Goal: Task Accomplishment & Management: Use online tool/utility

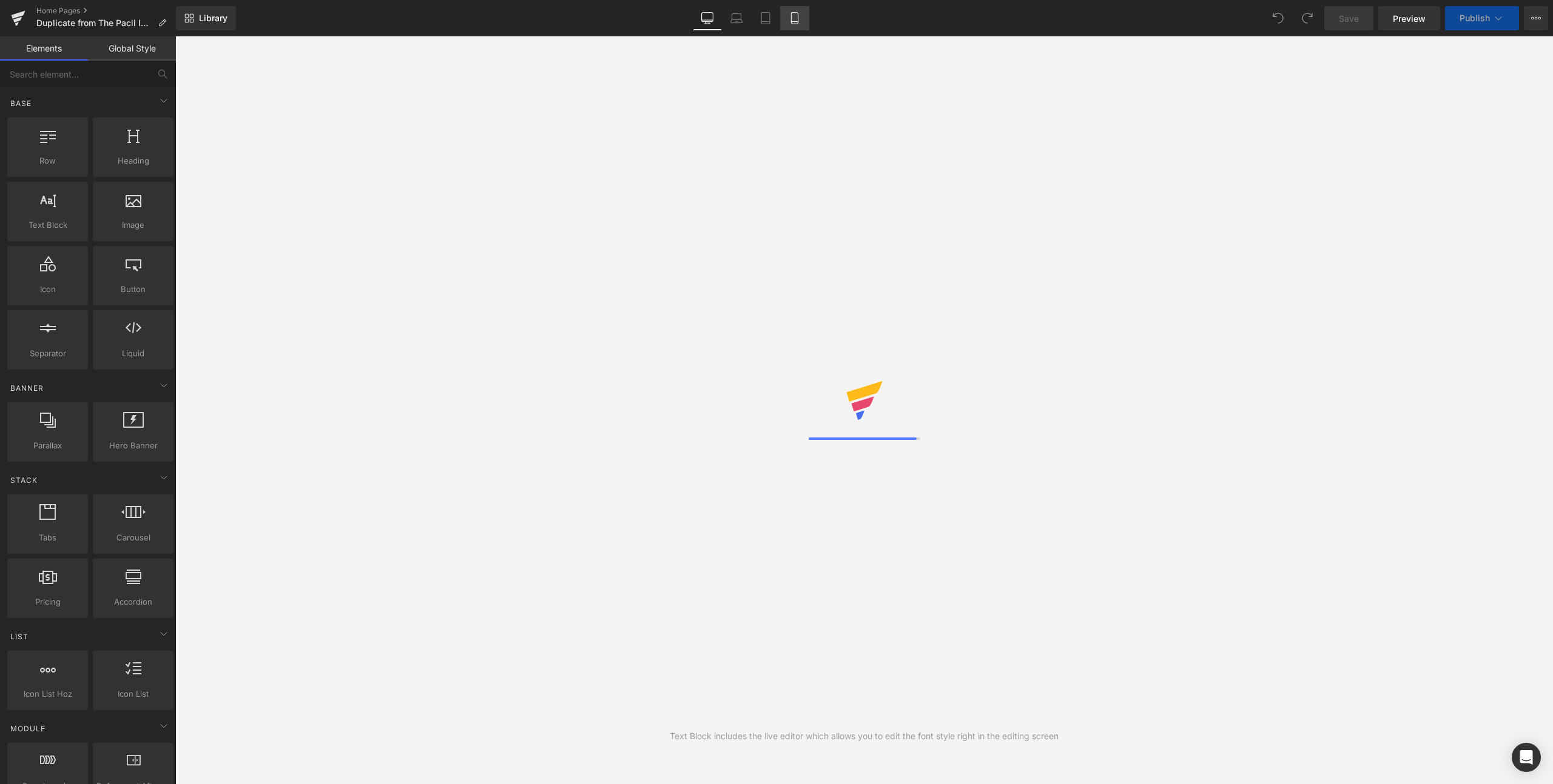
click at [792, 23] on icon at bounding box center [794, 19] width 7 height 11
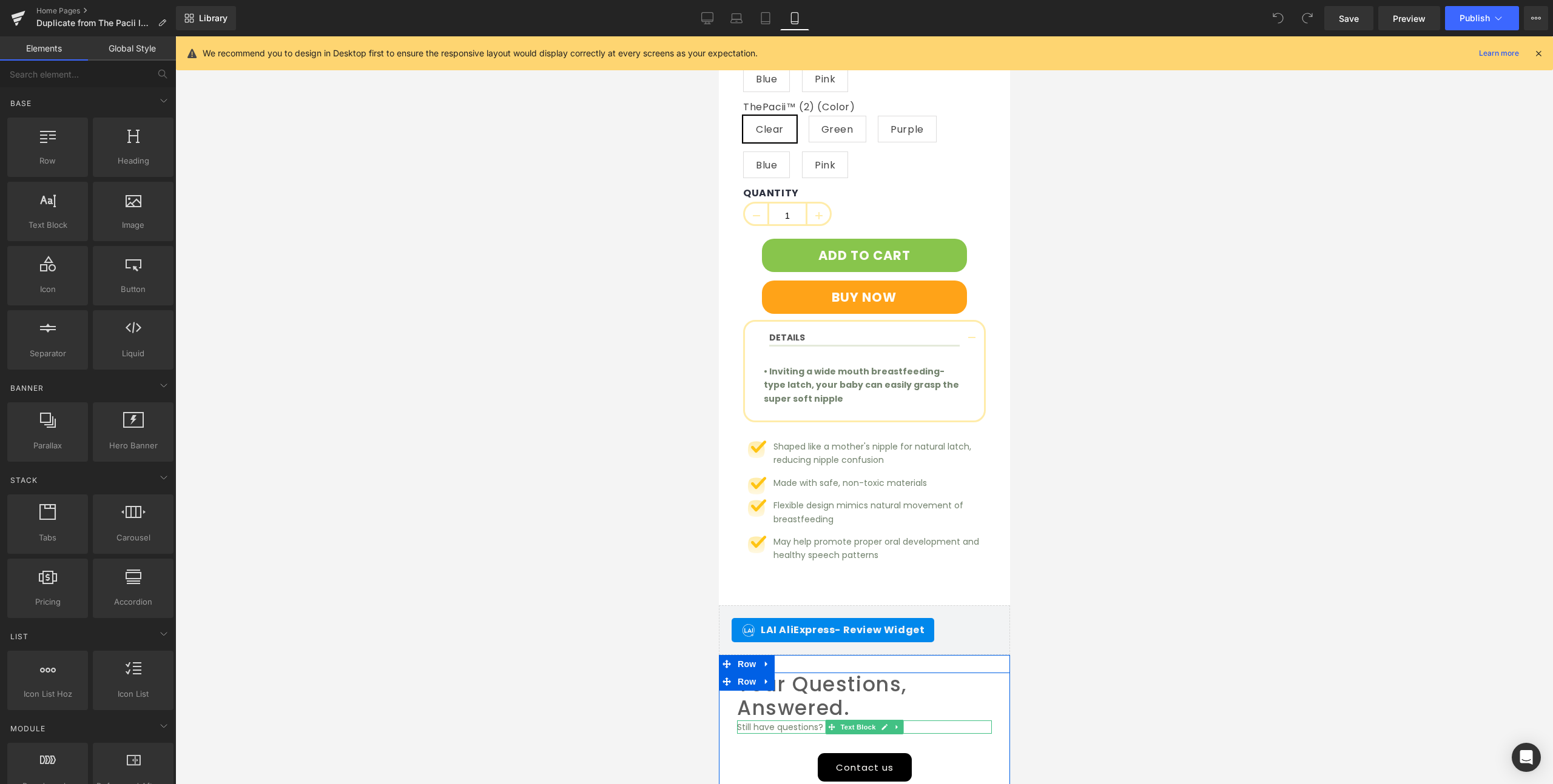
scroll to position [5629, 0]
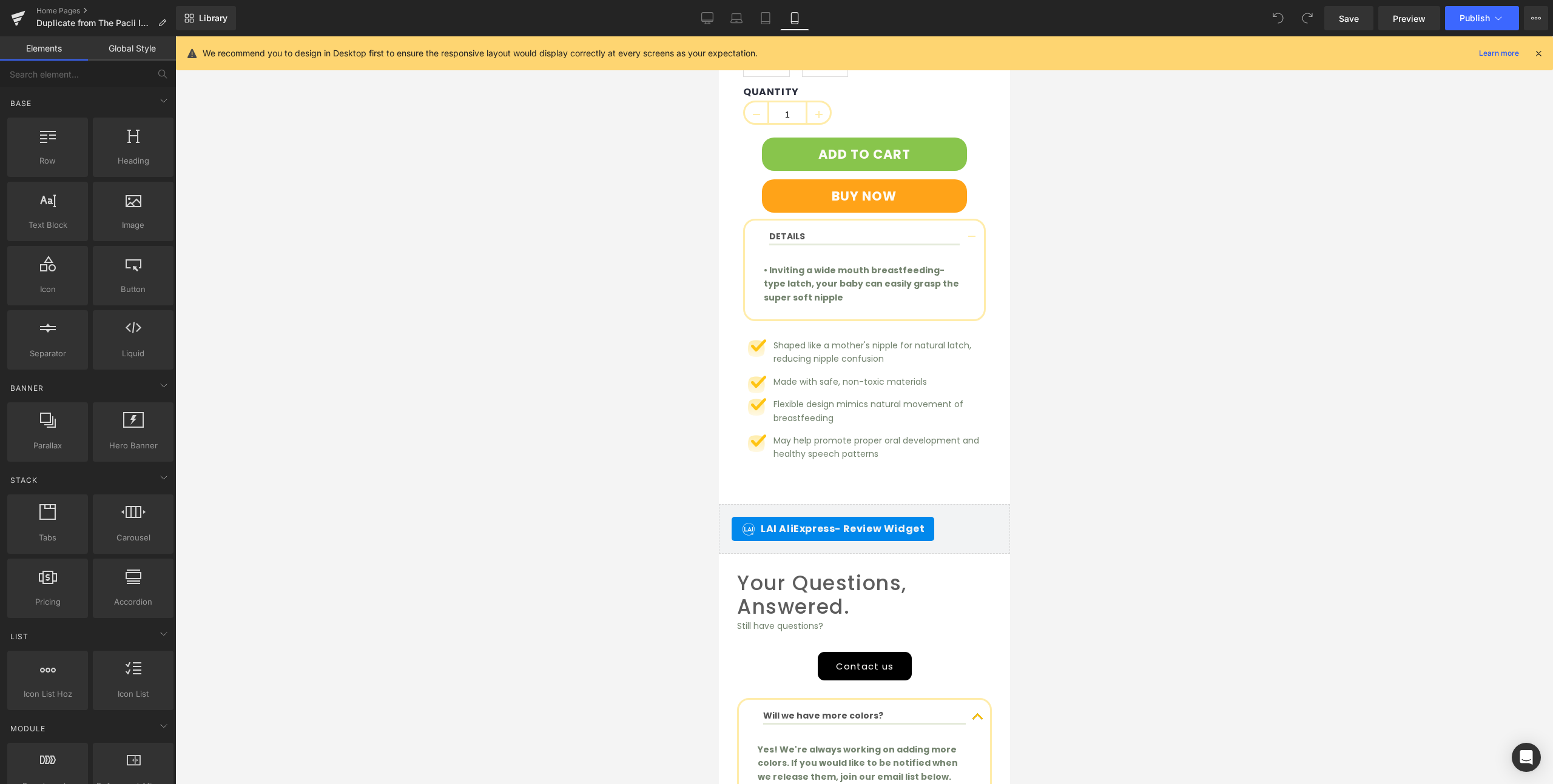
click at [893, 522] on span "- Review Widget" at bounding box center [879, 528] width 89 height 14
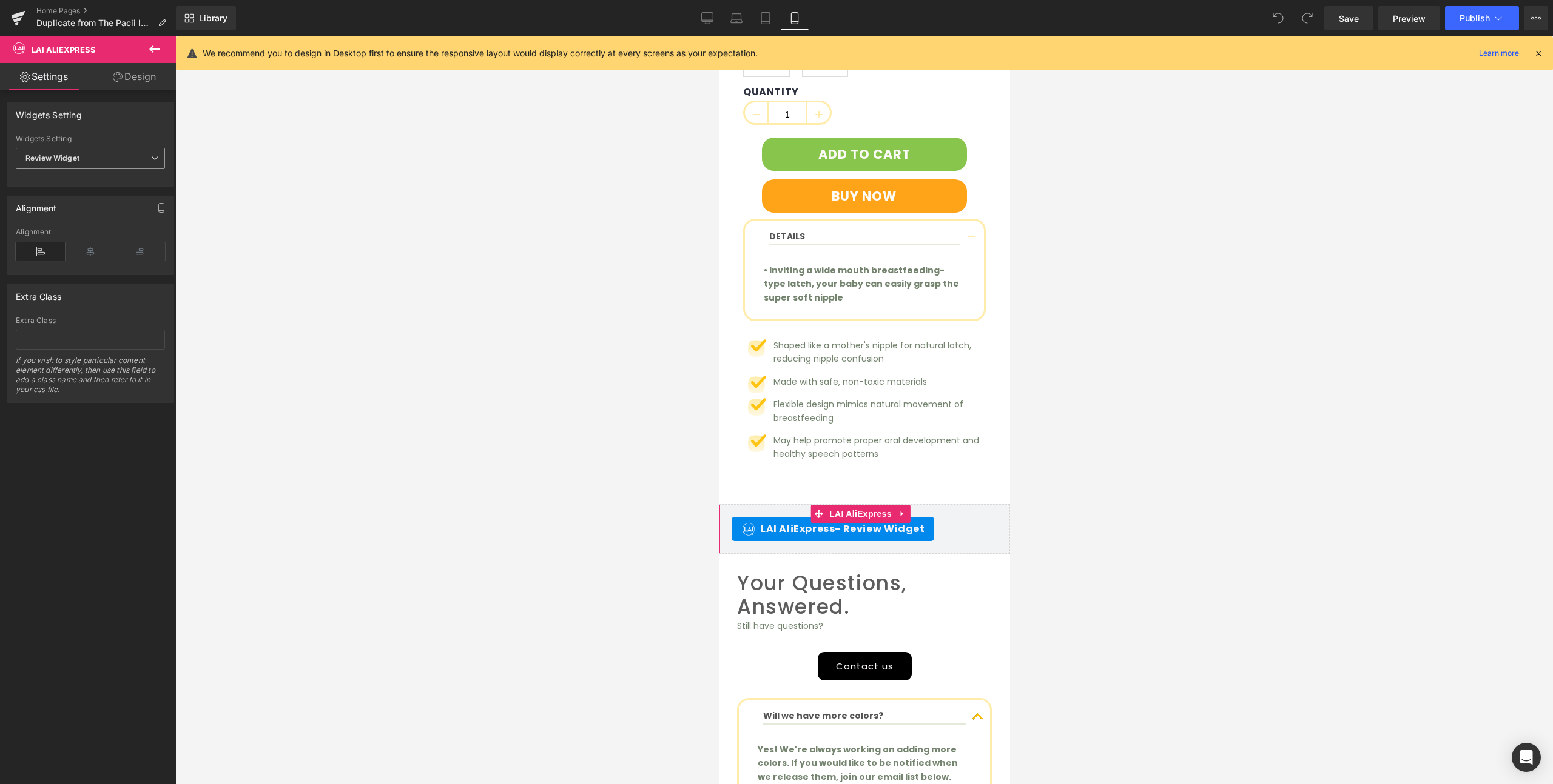
click at [79, 155] on b "Review Widget" at bounding box center [52, 158] width 54 height 9
click at [108, 128] on div "Widgets Setting Review Widget Homepage Reviews Happy Customer Reviews Star Rati…" at bounding box center [87, 145] width 163 height 85
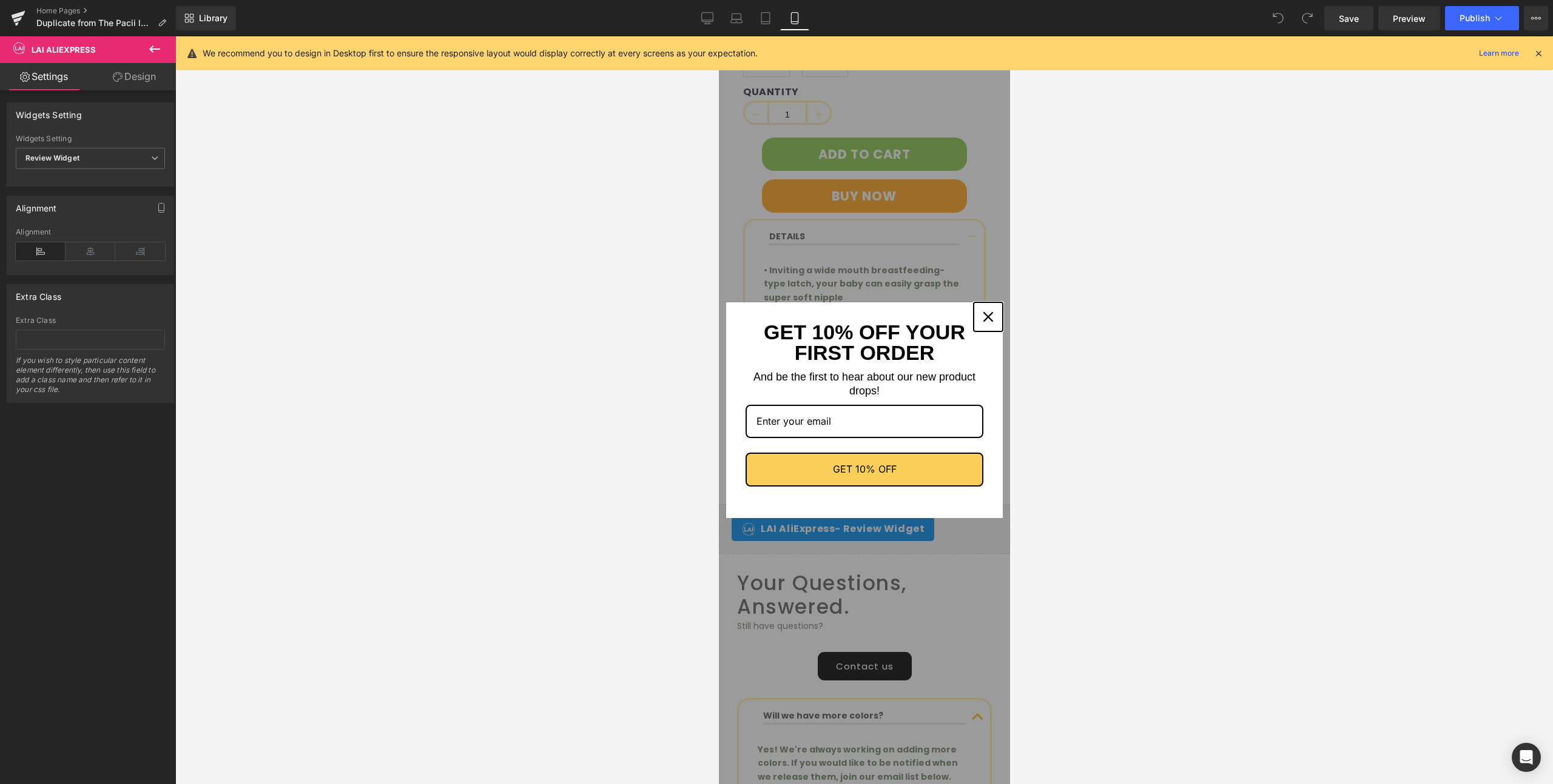
click at [983, 313] on icon "close icon" at bounding box center [988, 317] width 9 height 9
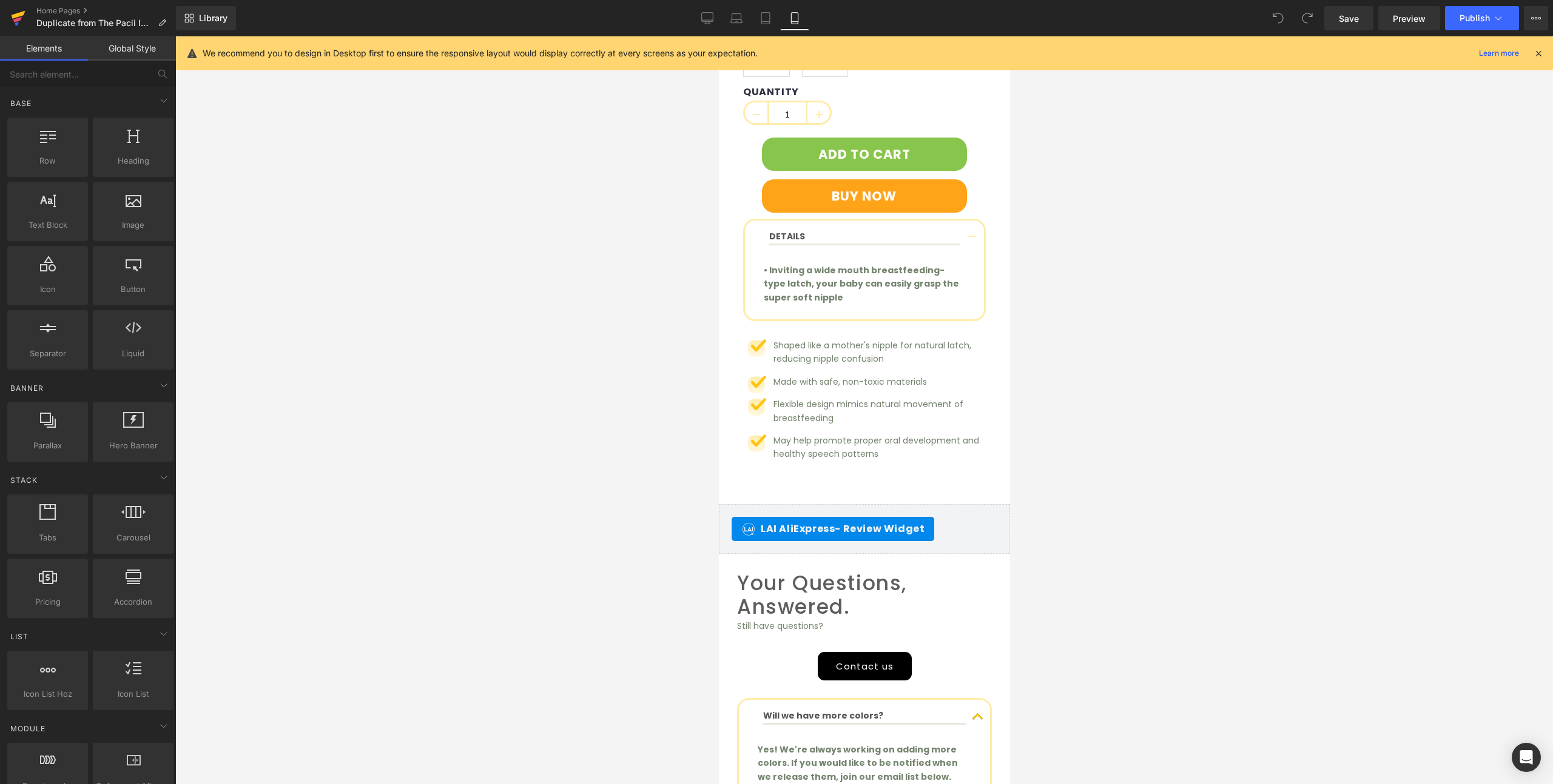
click at [20, 19] on icon at bounding box center [17, 20] width 8 height 6
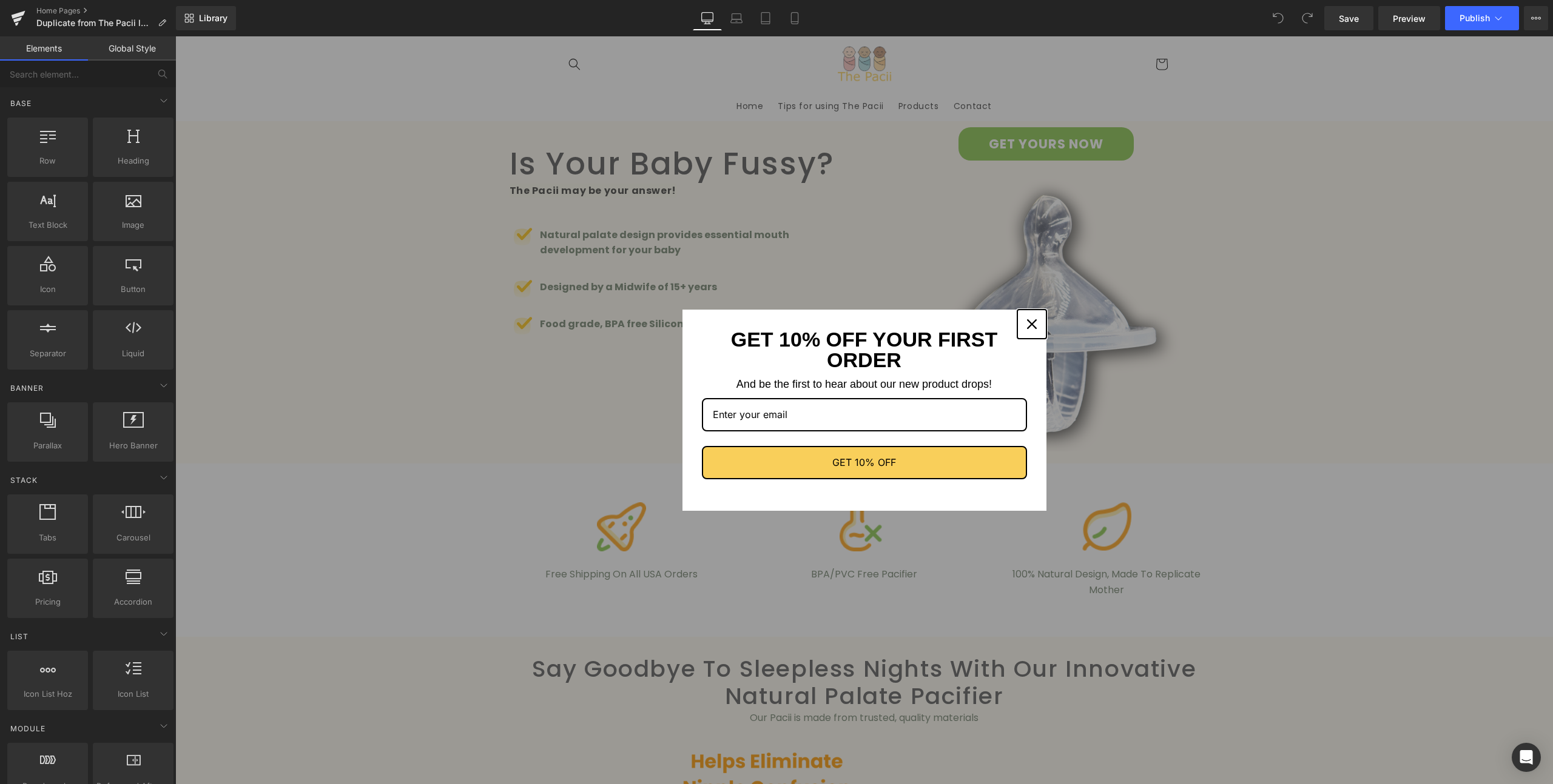
click at [1019, 332] on button "Close" at bounding box center [1031, 324] width 29 height 29
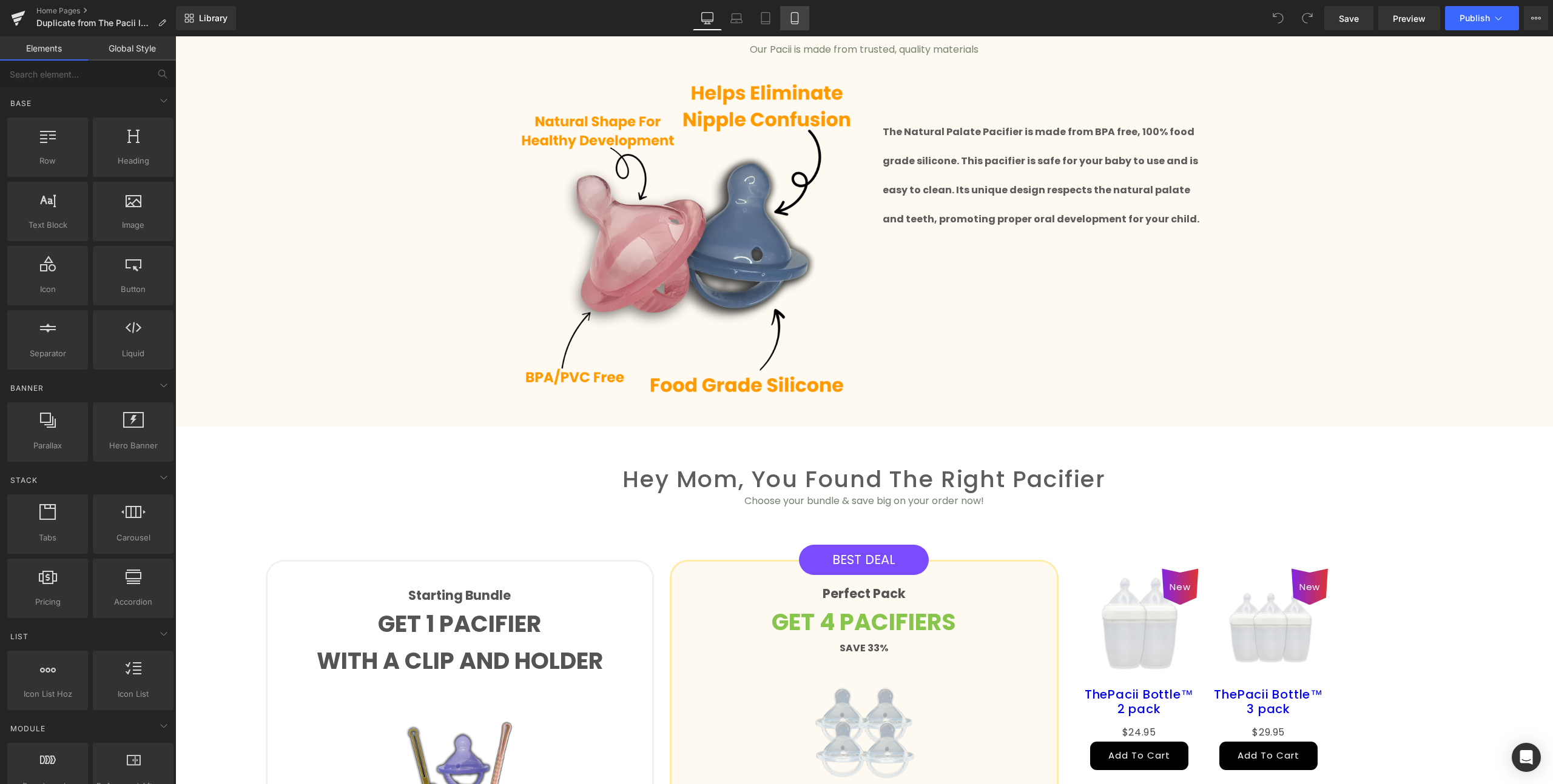
click at [800, 13] on icon at bounding box center [794, 18] width 12 height 12
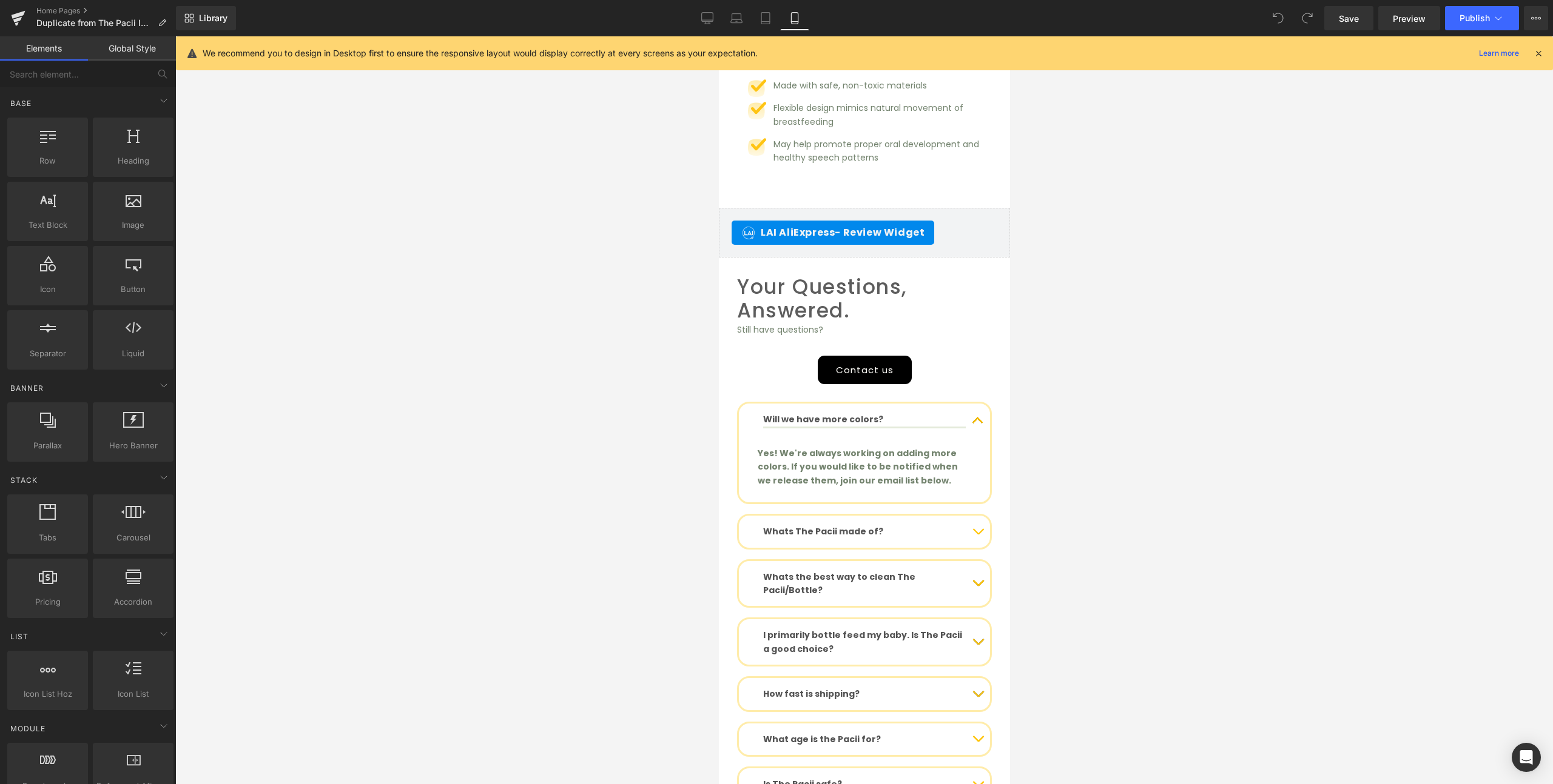
scroll to position [5821, 0]
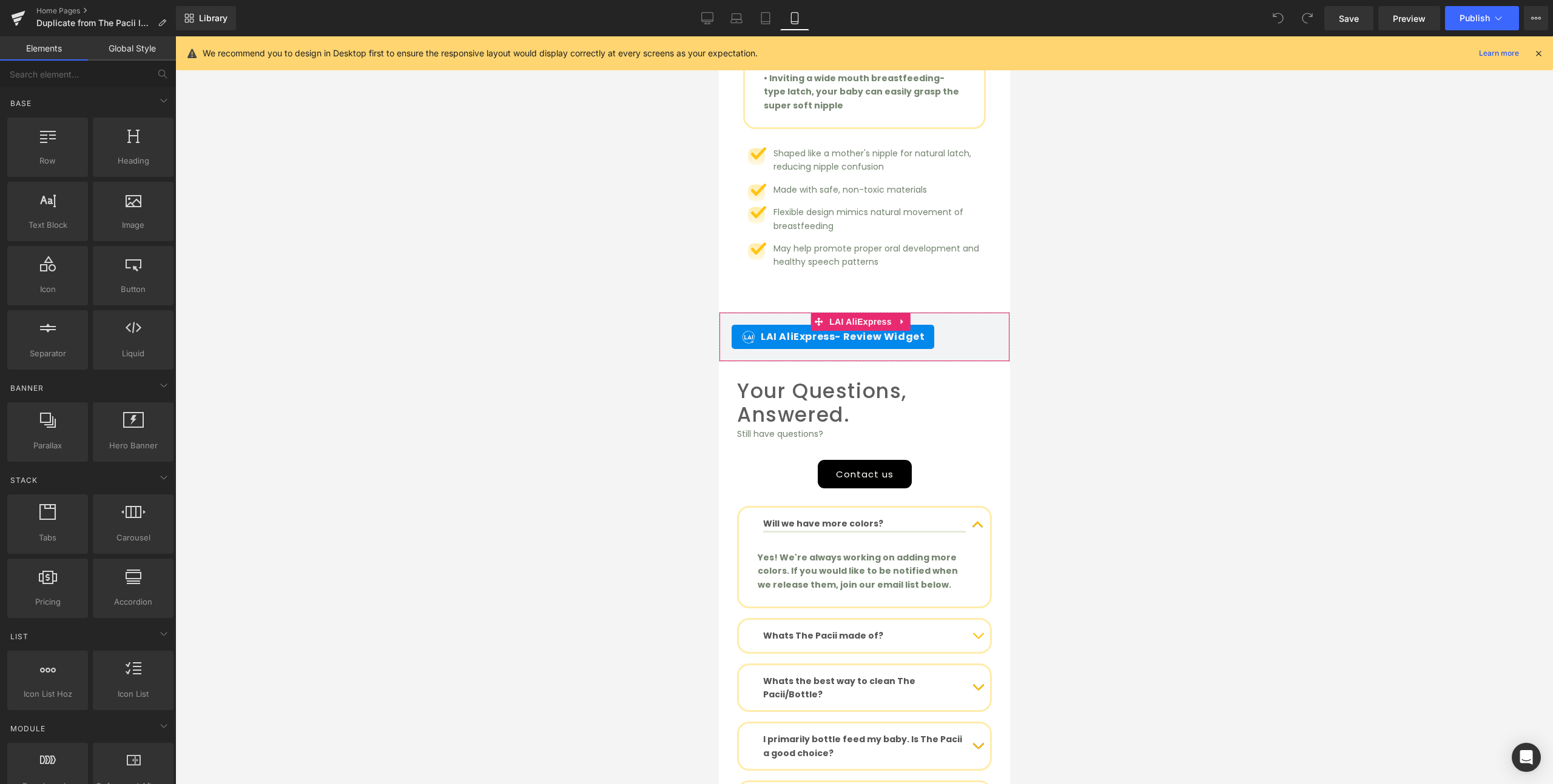
click at [869, 330] on span "- Review Widget" at bounding box center [879, 337] width 89 height 14
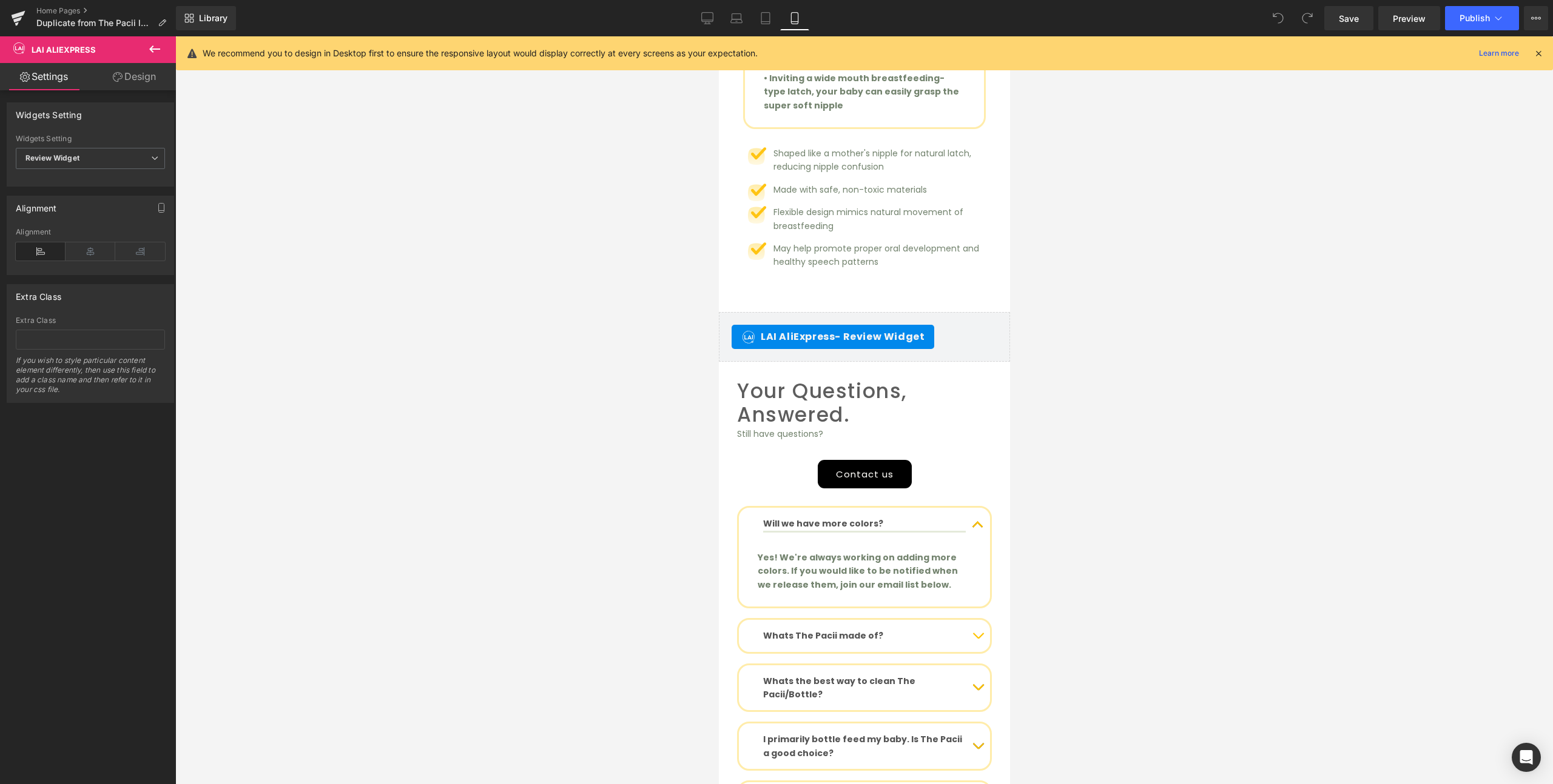
click at [147, 49] on button at bounding box center [154, 50] width 42 height 26
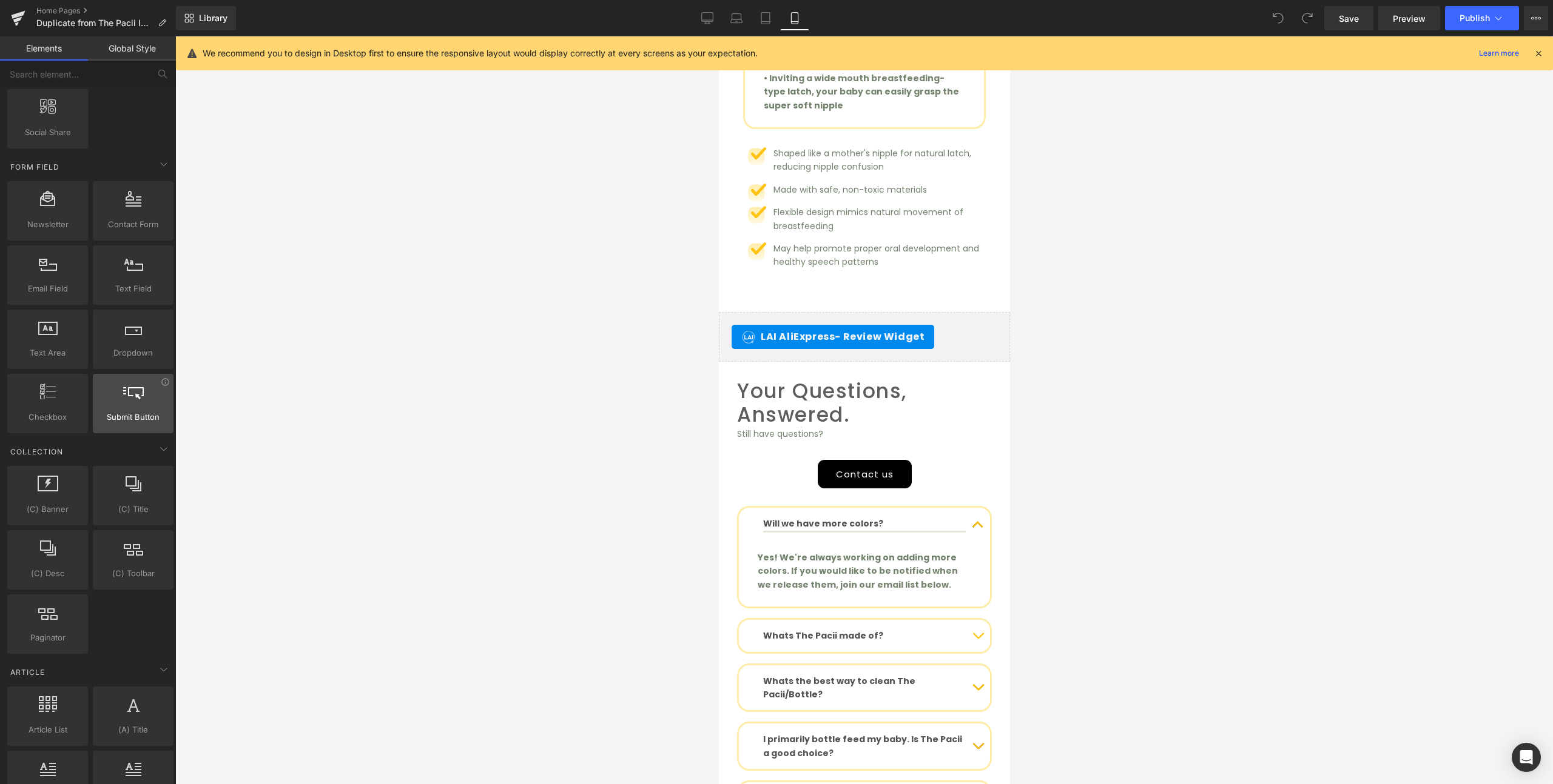
scroll to position [2041, 0]
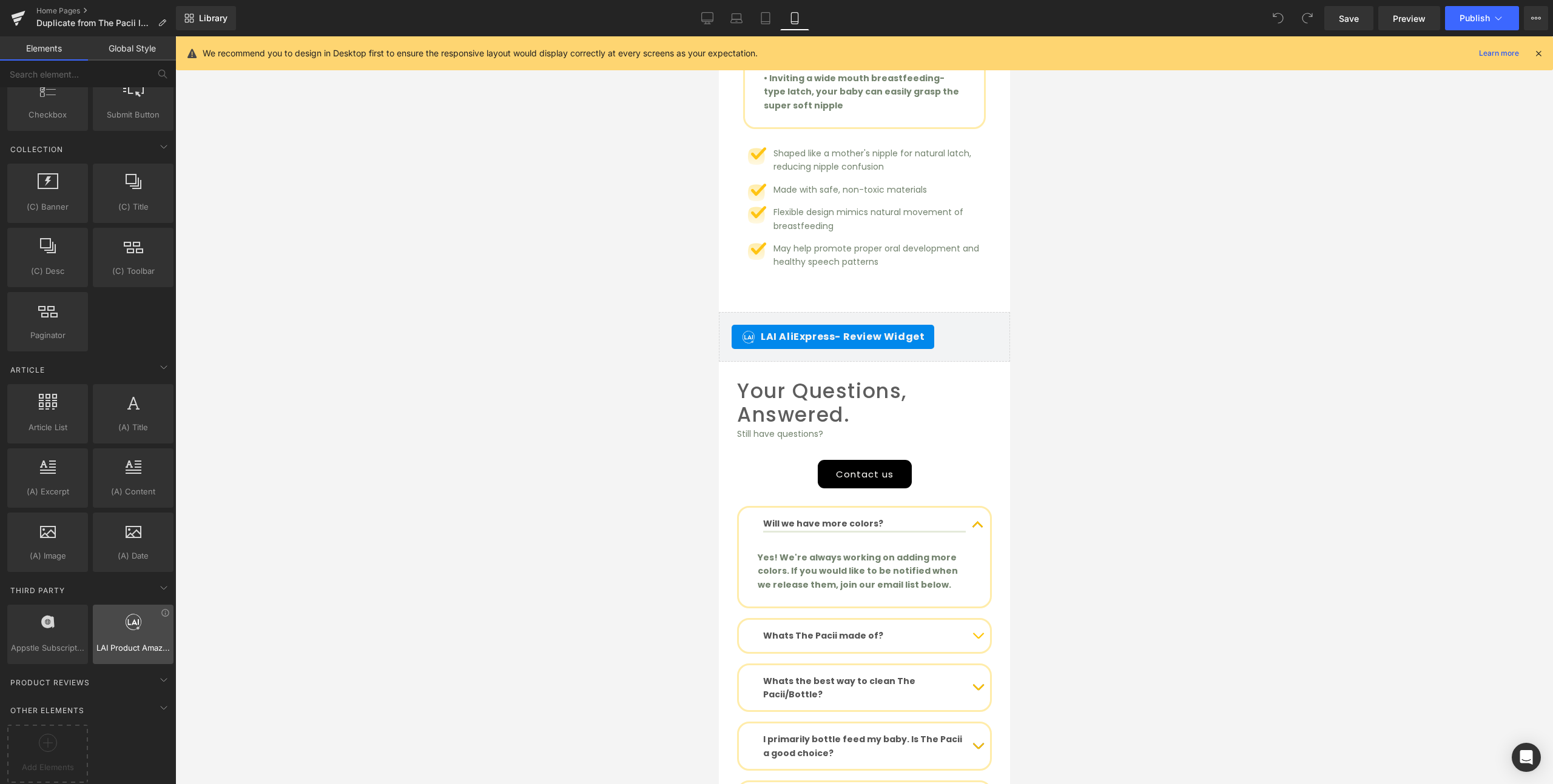
click at [125, 626] on div at bounding box center [134, 628] width 73 height 27
drag, startPoint x: 845, startPoint y: 662, endPoint x: 812, endPoint y: 307, distance: 356.5
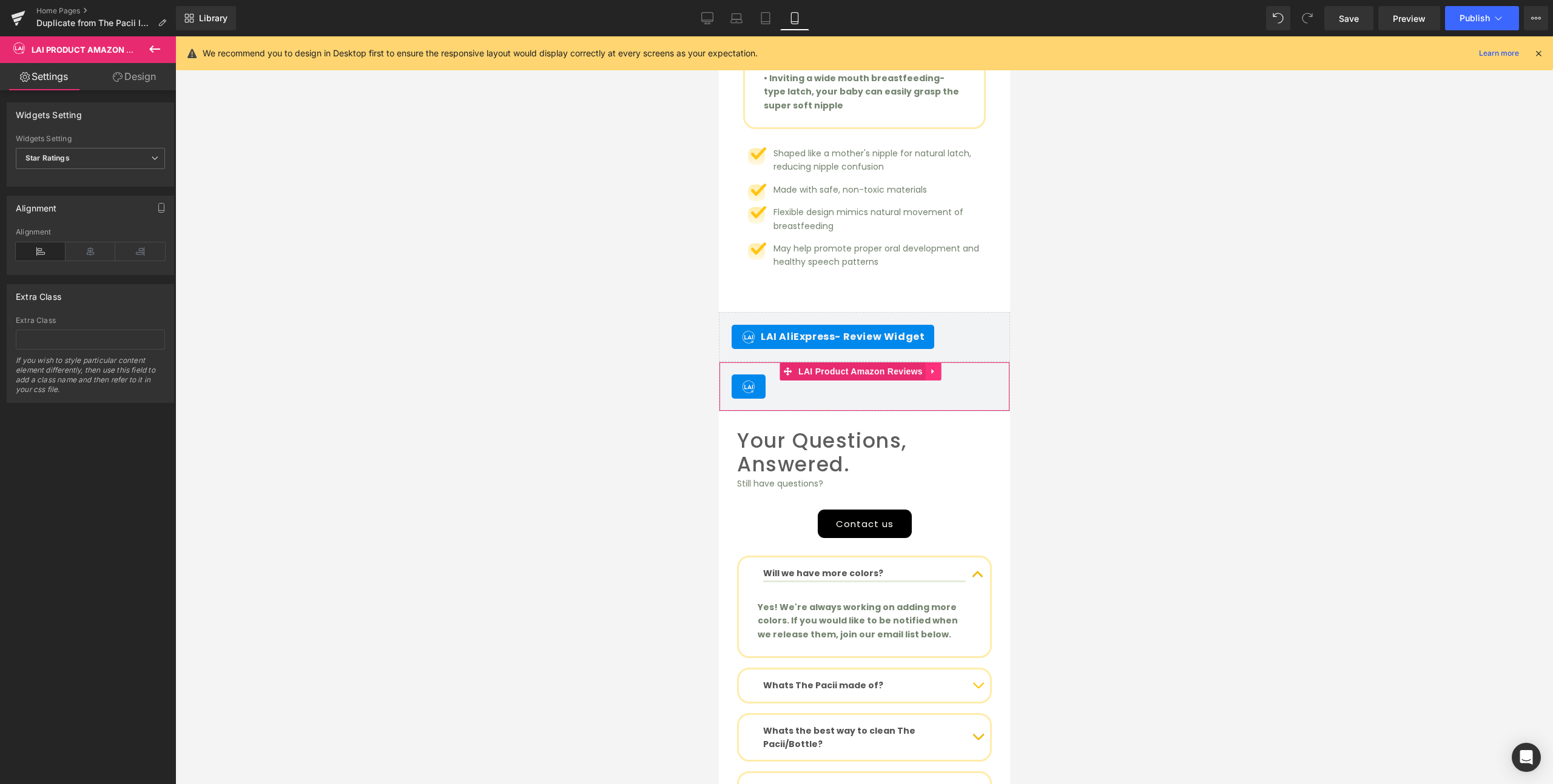
click at [928, 367] on icon at bounding box center [932, 371] width 8 height 9
click at [941, 368] on icon at bounding box center [941, 371] width 8 height 8
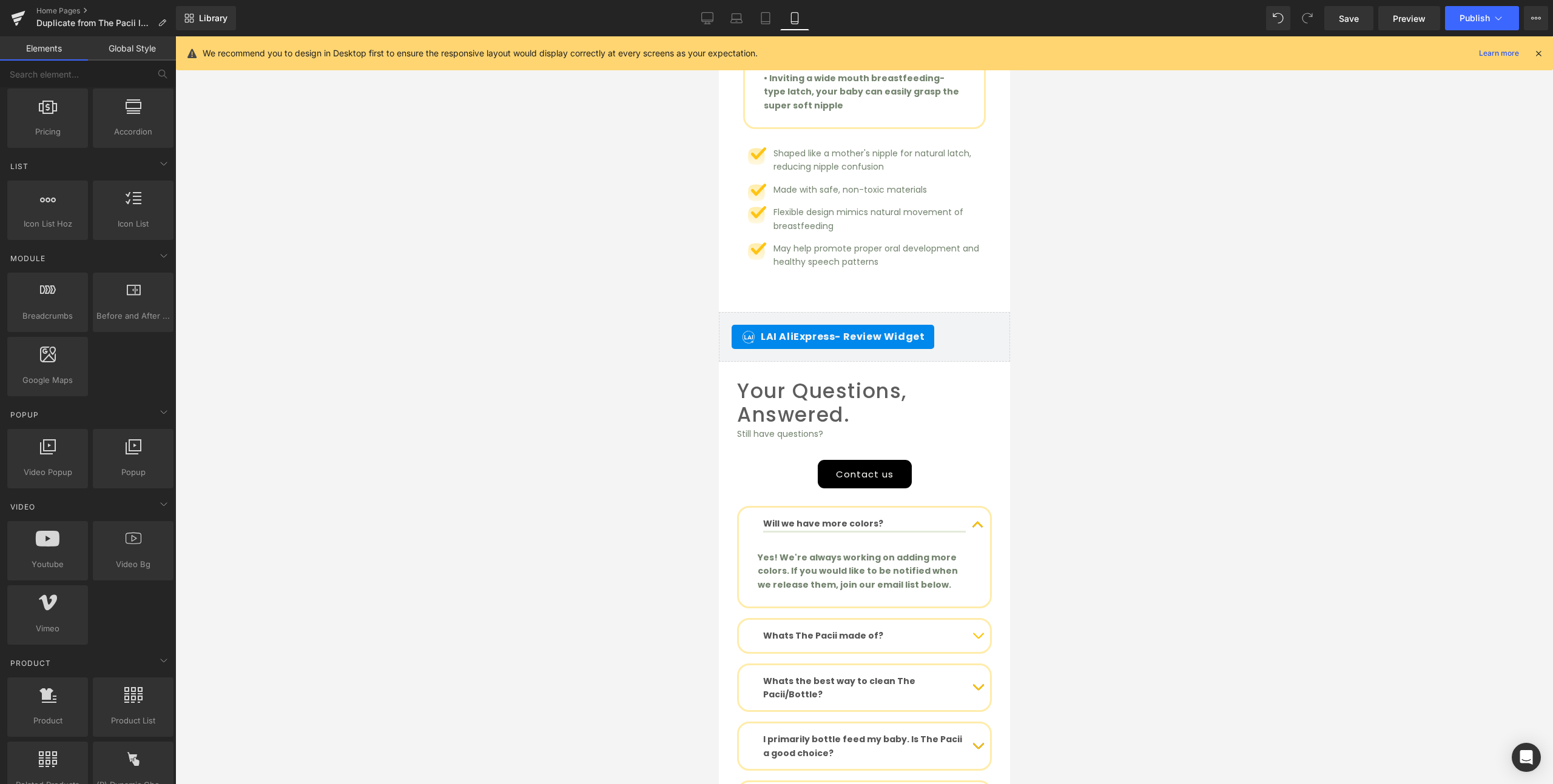
scroll to position [0, 0]
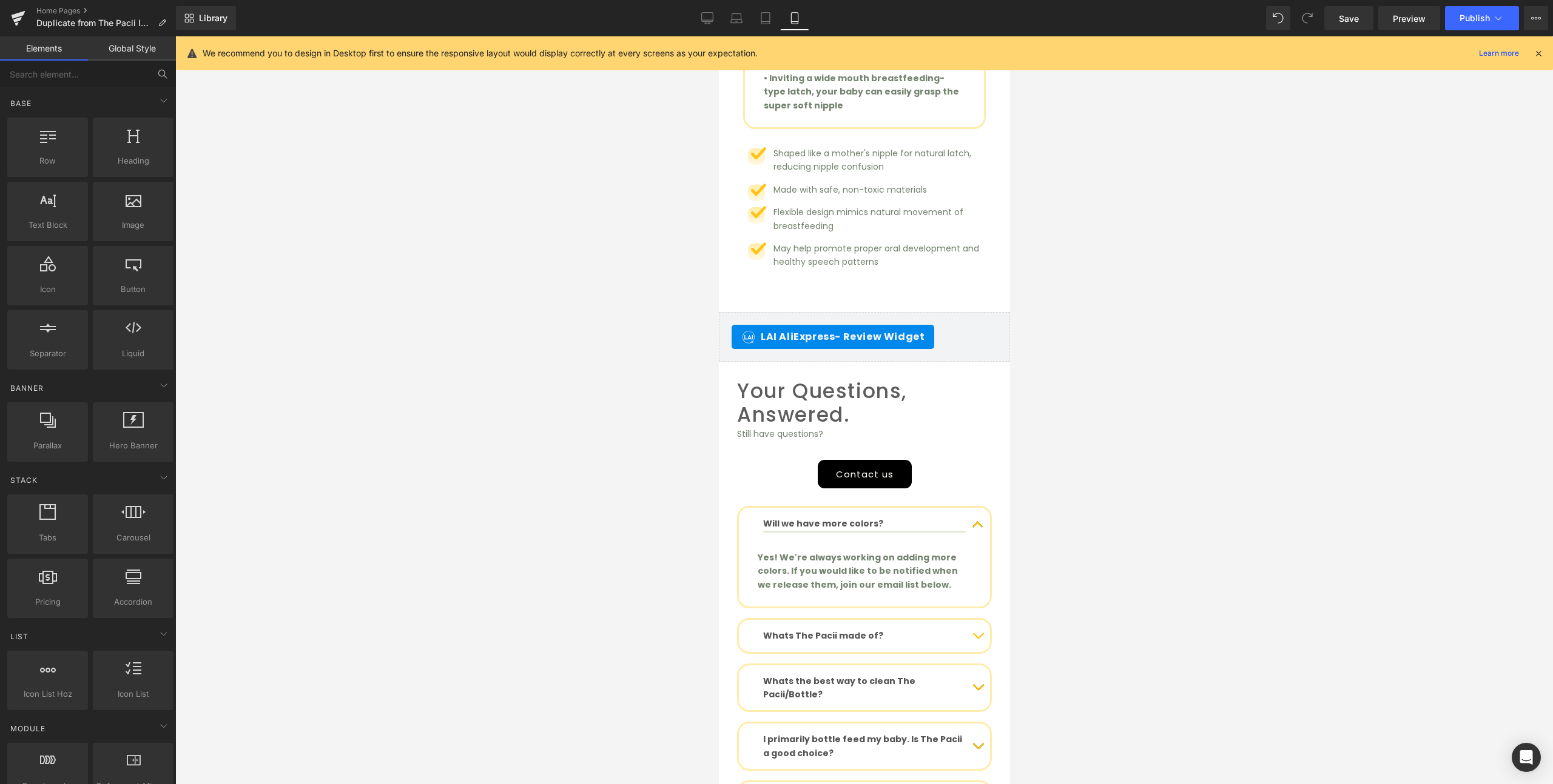
click at [69, 79] on input "text" at bounding box center [74, 73] width 150 height 26
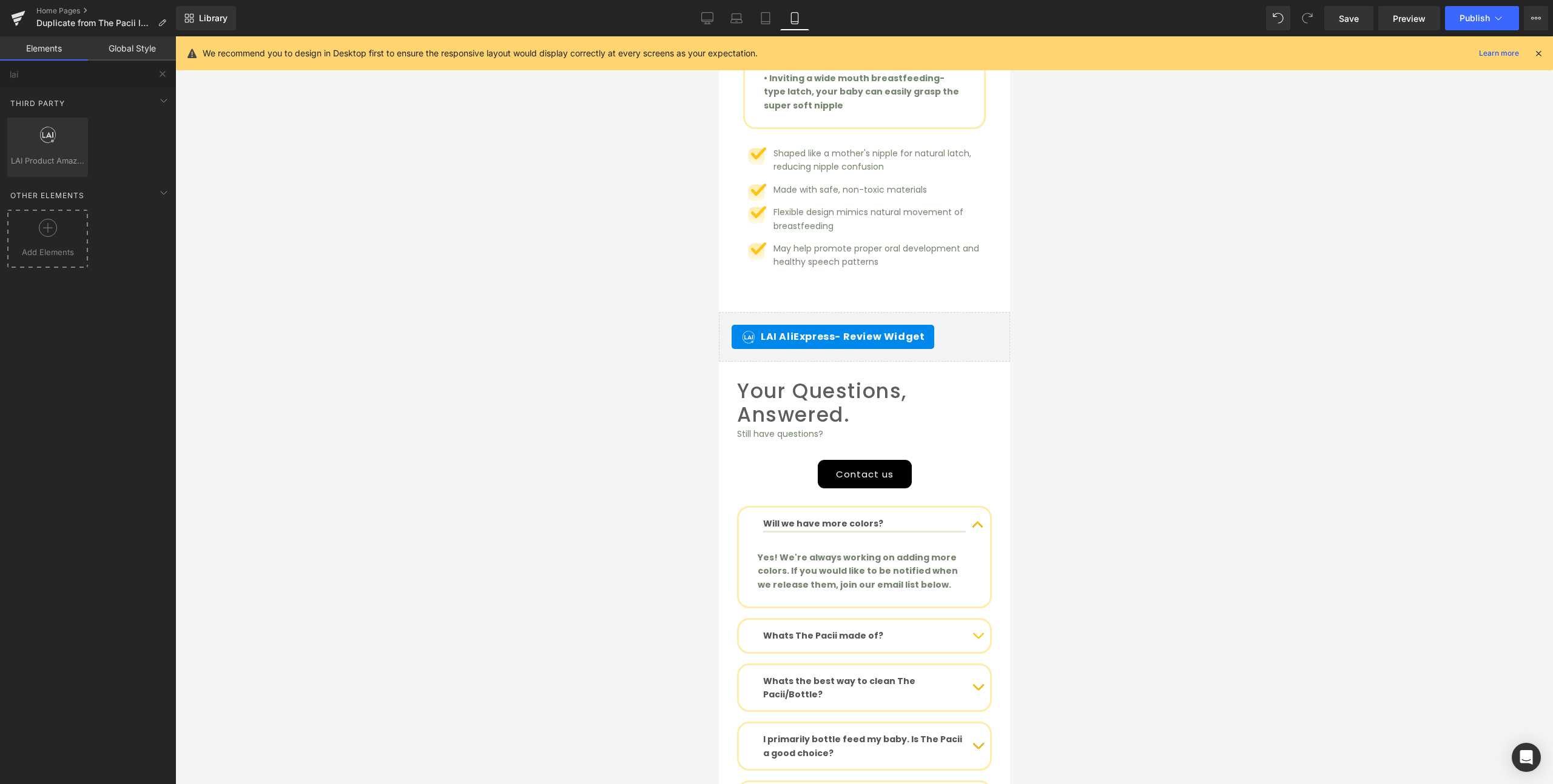
click at [41, 248] on span "Add Elements" at bounding box center [47, 253] width 74 height 13
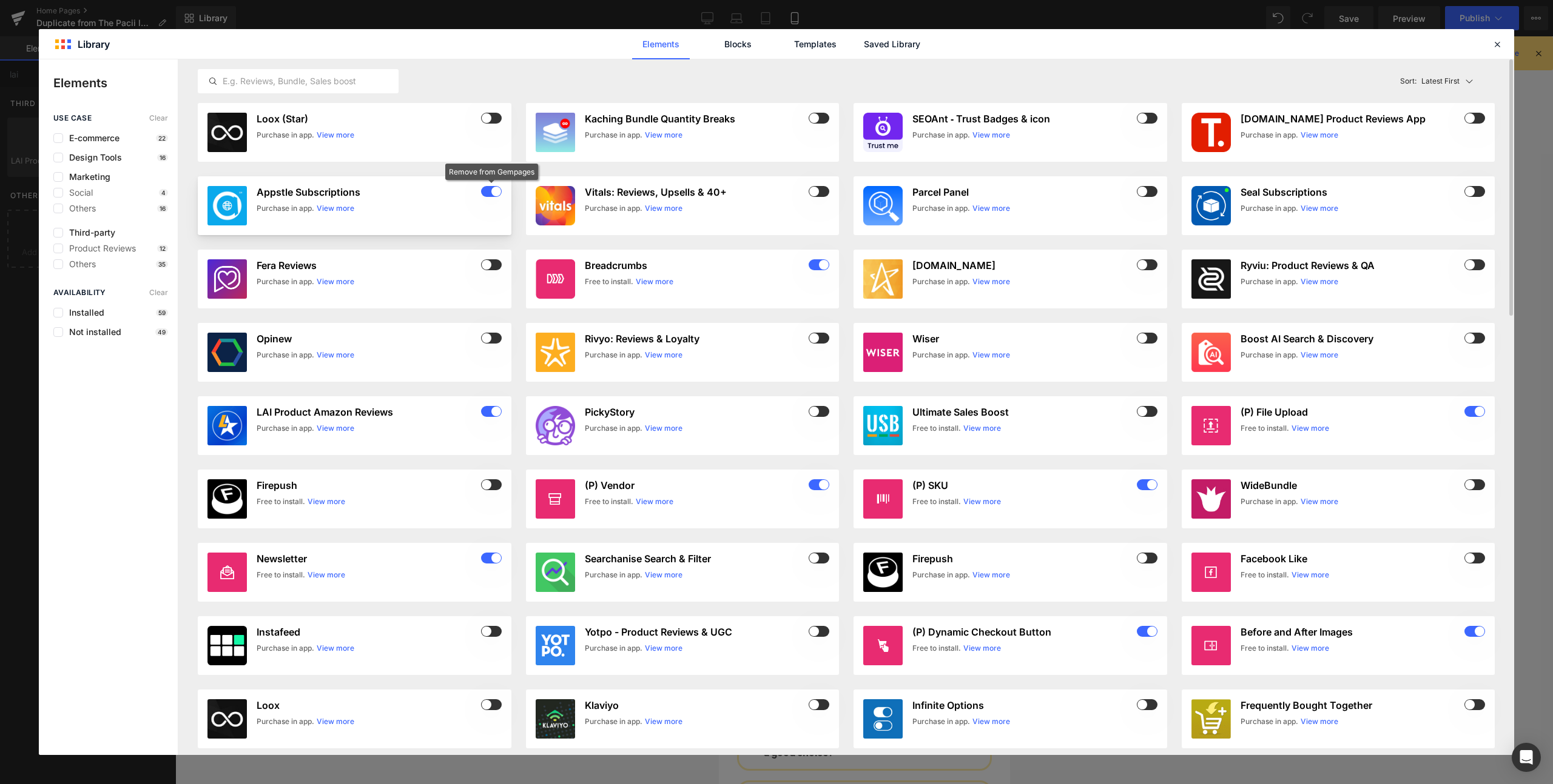
type input "lai"
click at [484, 190] on span at bounding box center [491, 192] width 21 height 11
click at [325, 80] on input "text" at bounding box center [298, 81] width 199 height 14
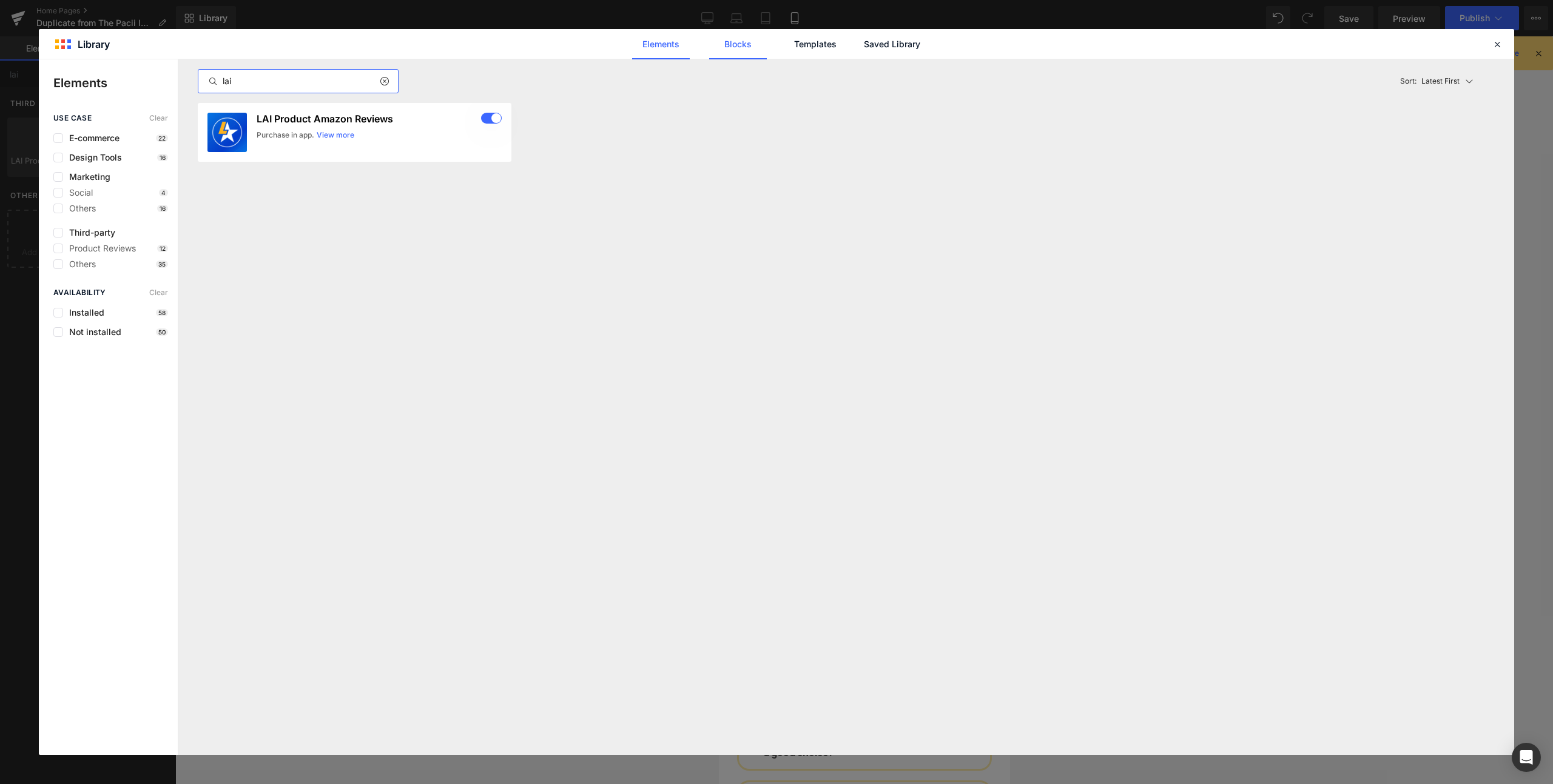
type input "lai"
click at [719, 56] on link "Blocks" at bounding box center [737, 44] width 57 height 30
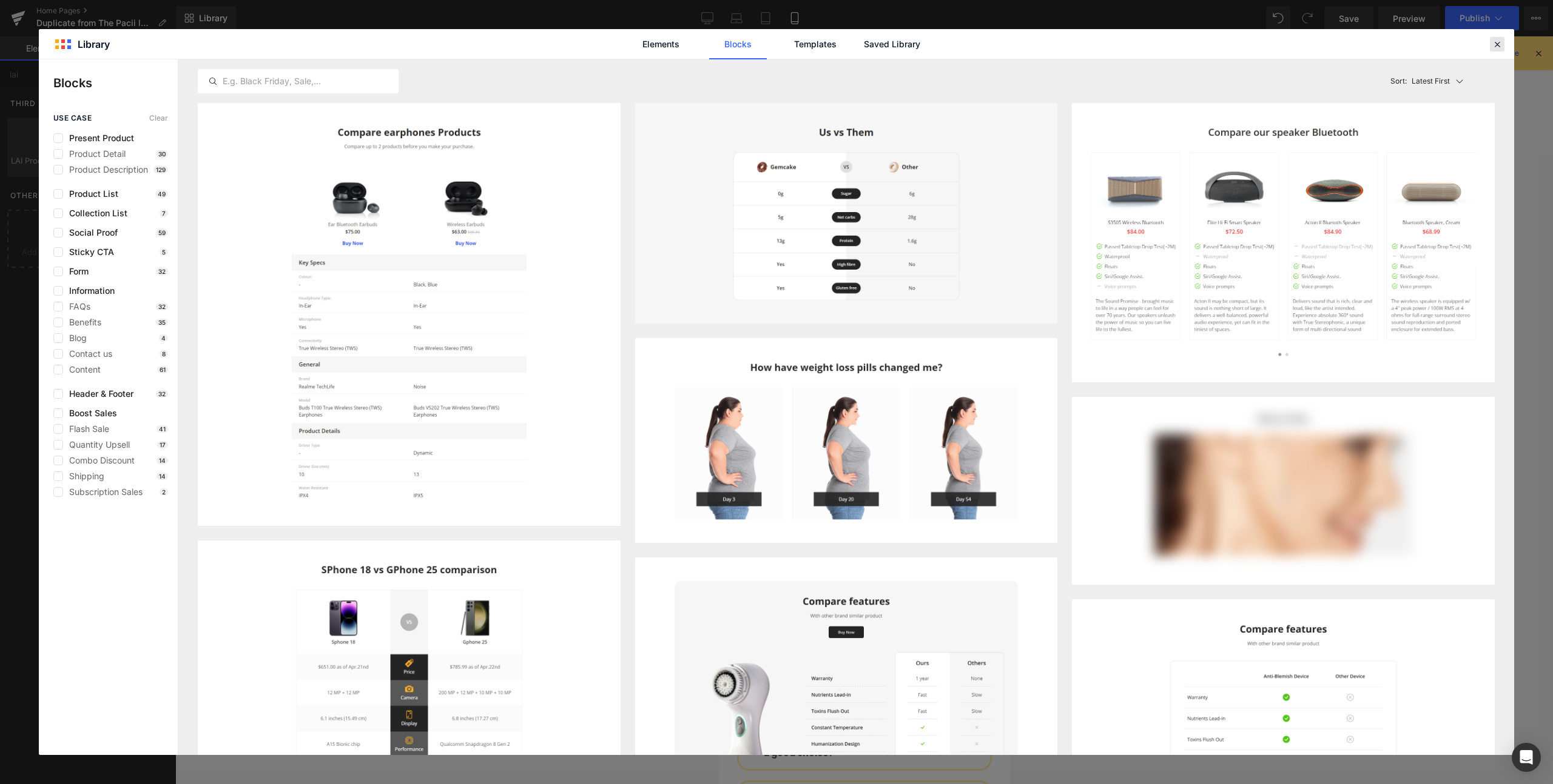
click at [1498, 48] on icon at bounding box center [1498, 44] width 11 height 11
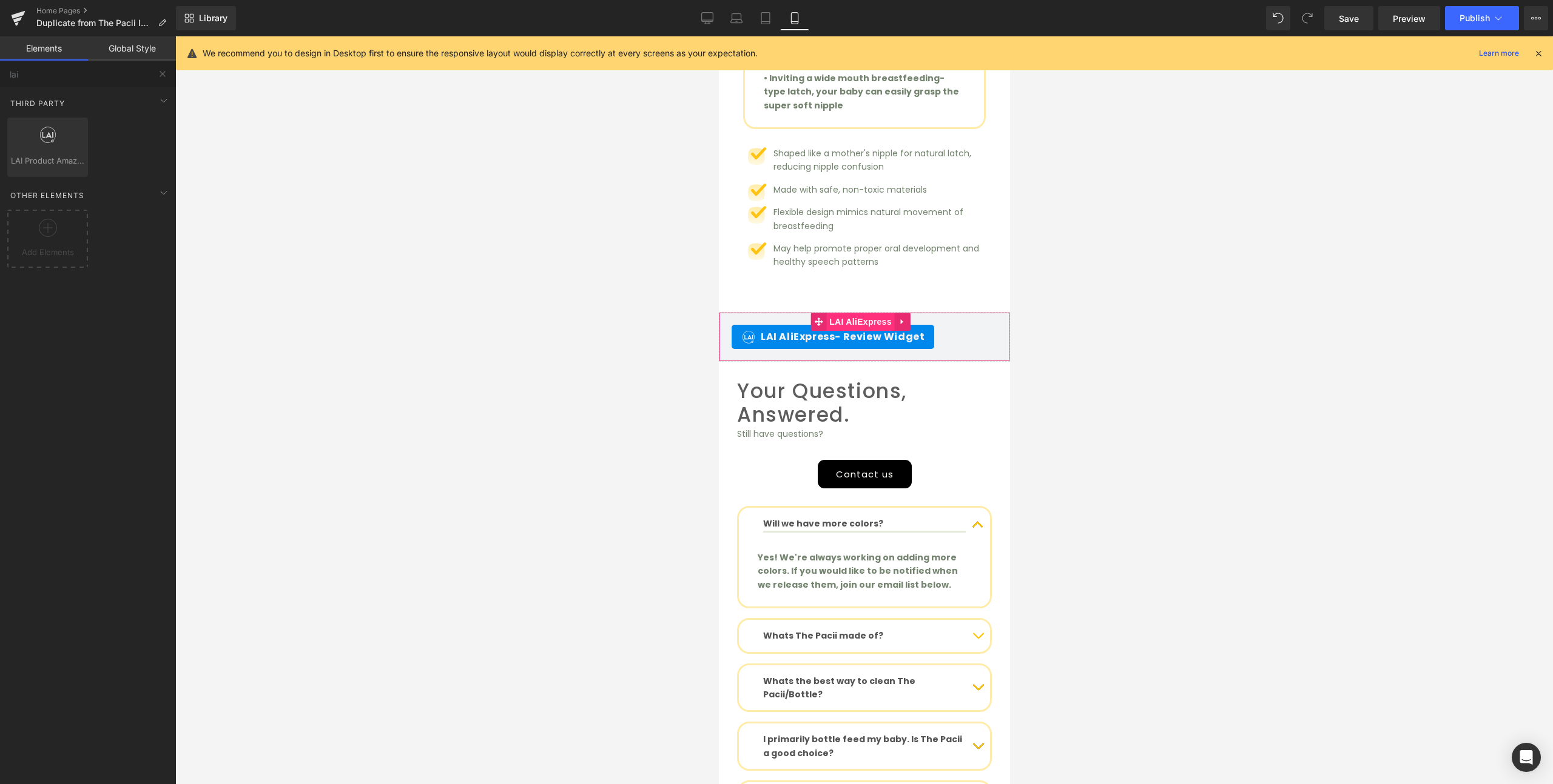
click at [864, 313] on span "LAI AliExpress" at bounding box center [860, 321] width 69 height 18
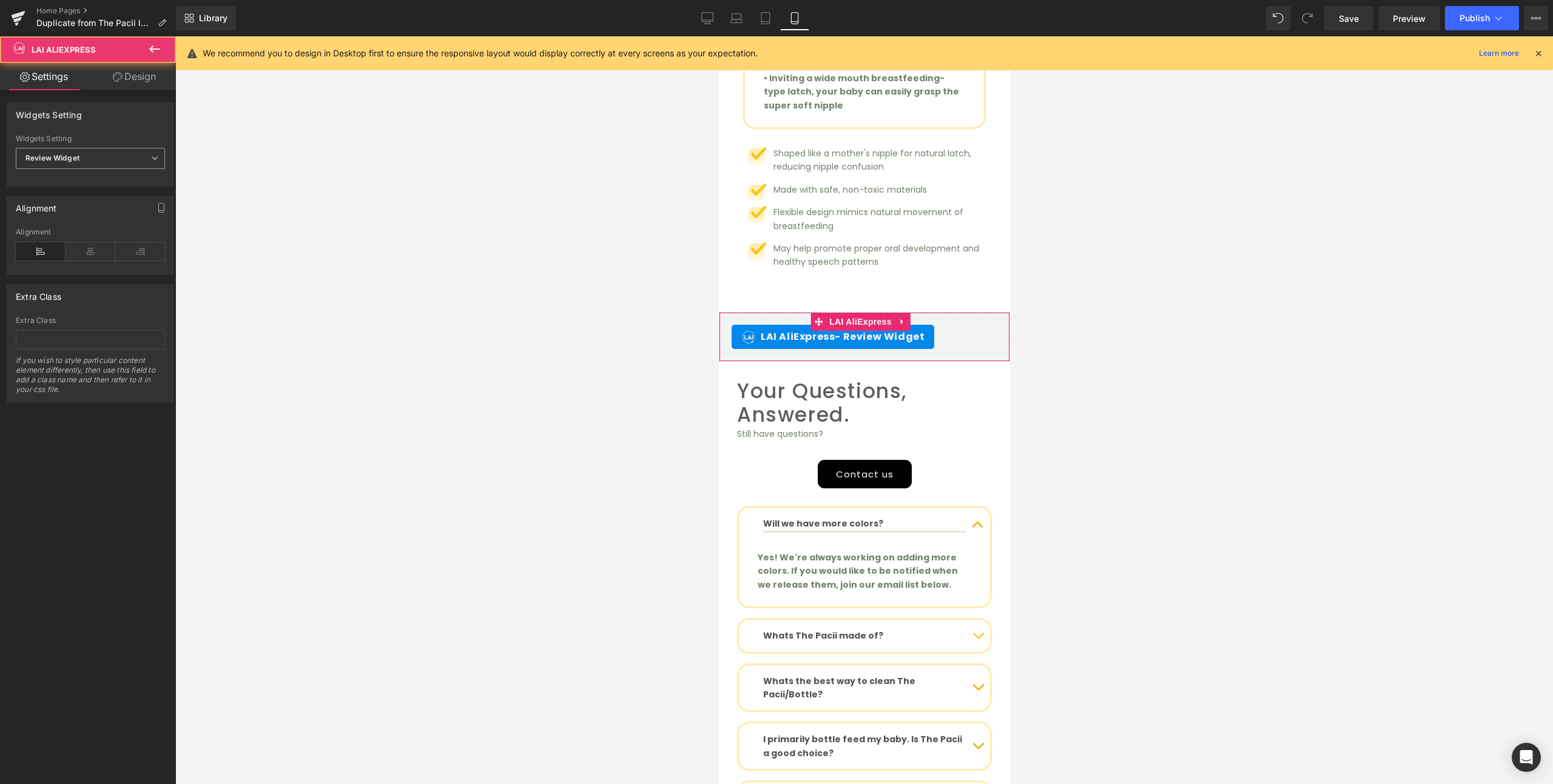
click at [113, 149] on span "Review Widget" at bounding box center [90, 158] width 150 height 22
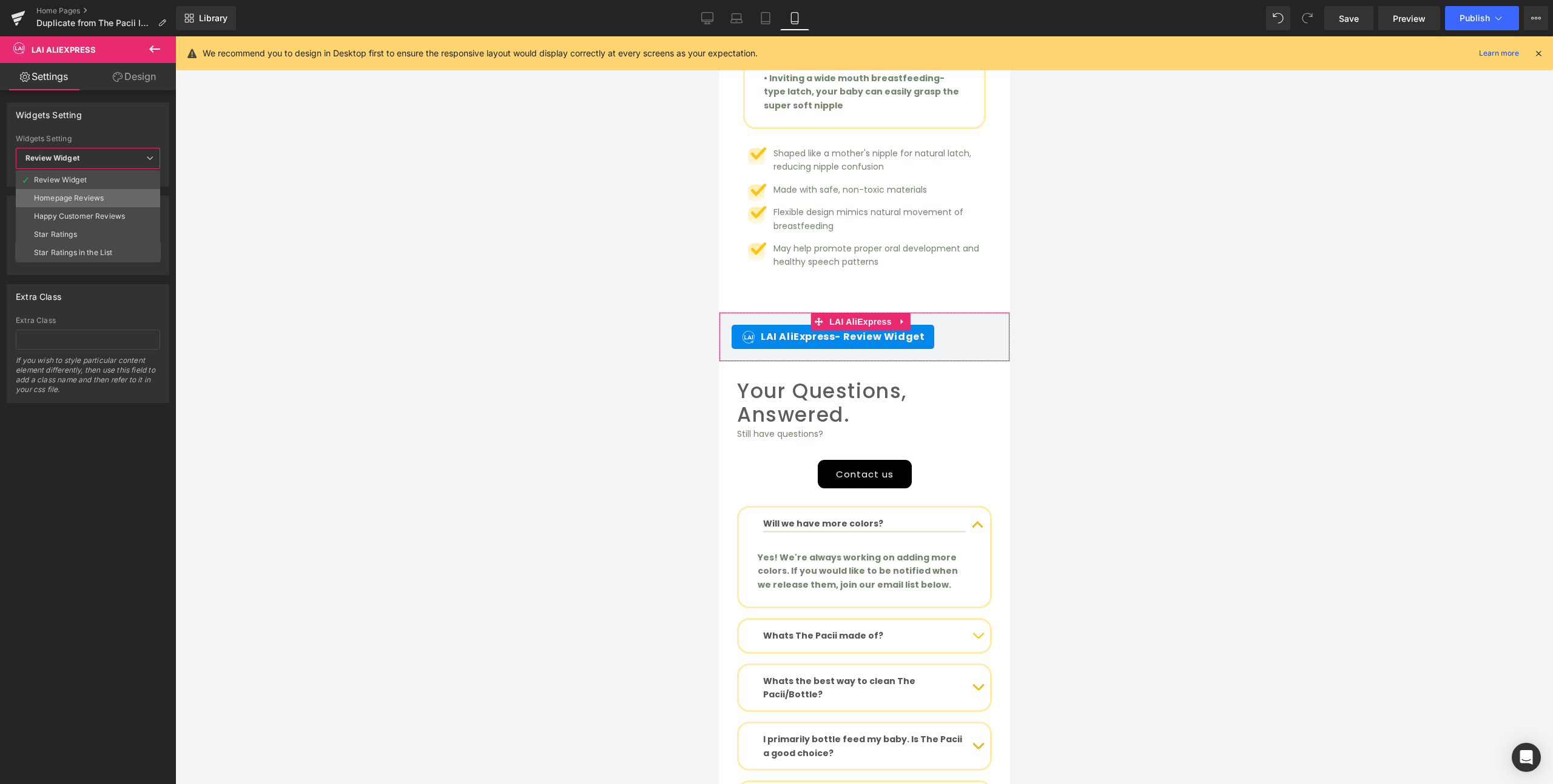
click at [117, 202] on li "Homepage Reviews" at bounding box center [87, 197] width 144 height 18
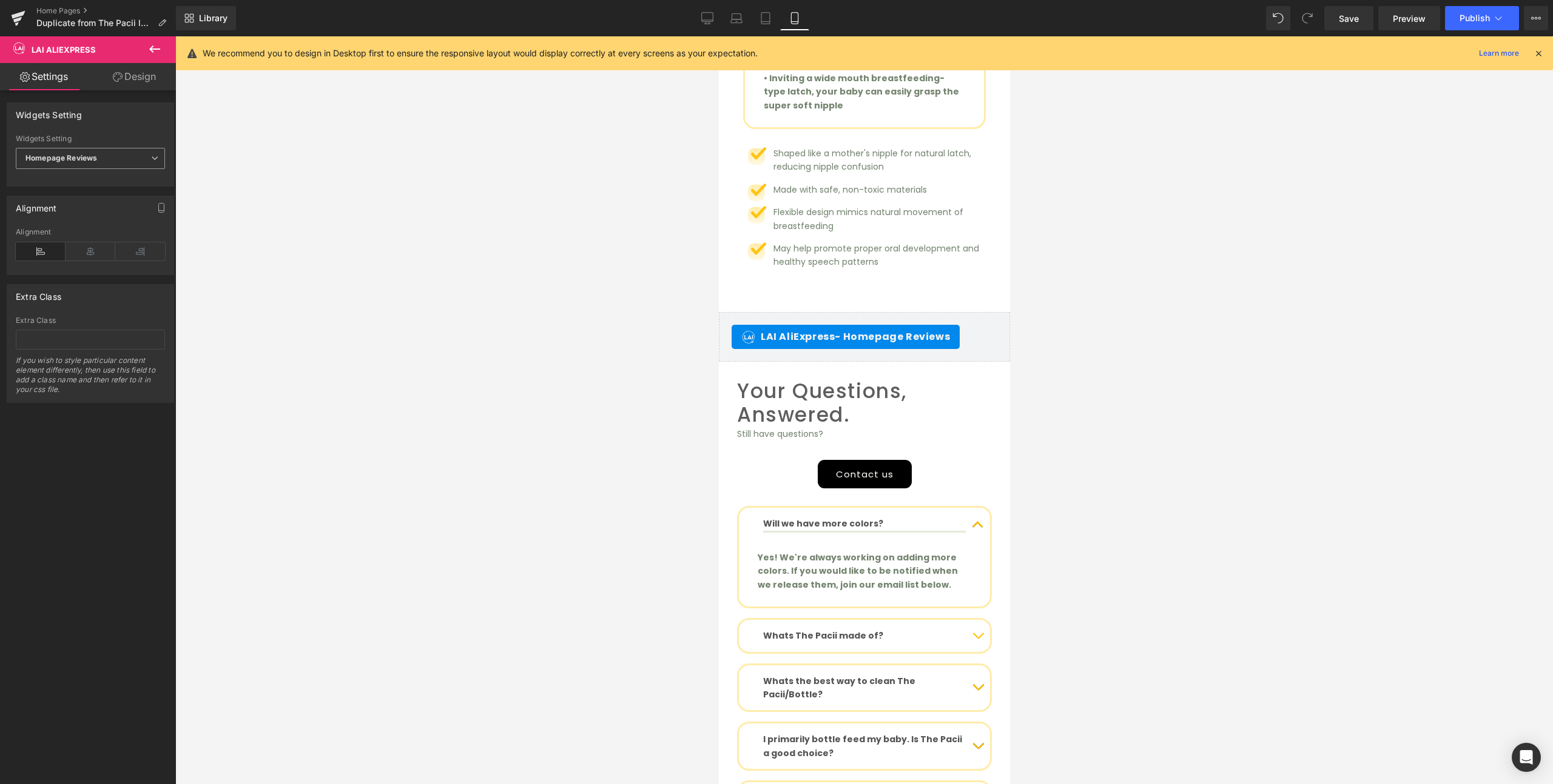
click at [125, 161] on span "Homepage Reviews" at bounding box center [90, 158] width 150 height 22
click at [103, 178] on li "Review Widget" at bounding box center [87, 180] width 144 height 18
click at [120, 149] on span "Review Widget" at bounding box center [90, 158] width 150 height 22
click at [88, 196] on div "Homepage Reviews" at bounding box center [69, 197] width 70 height 8
click at [1487, 24] on button "Publish" at bounding box center [1482, 18] width 74 height 24
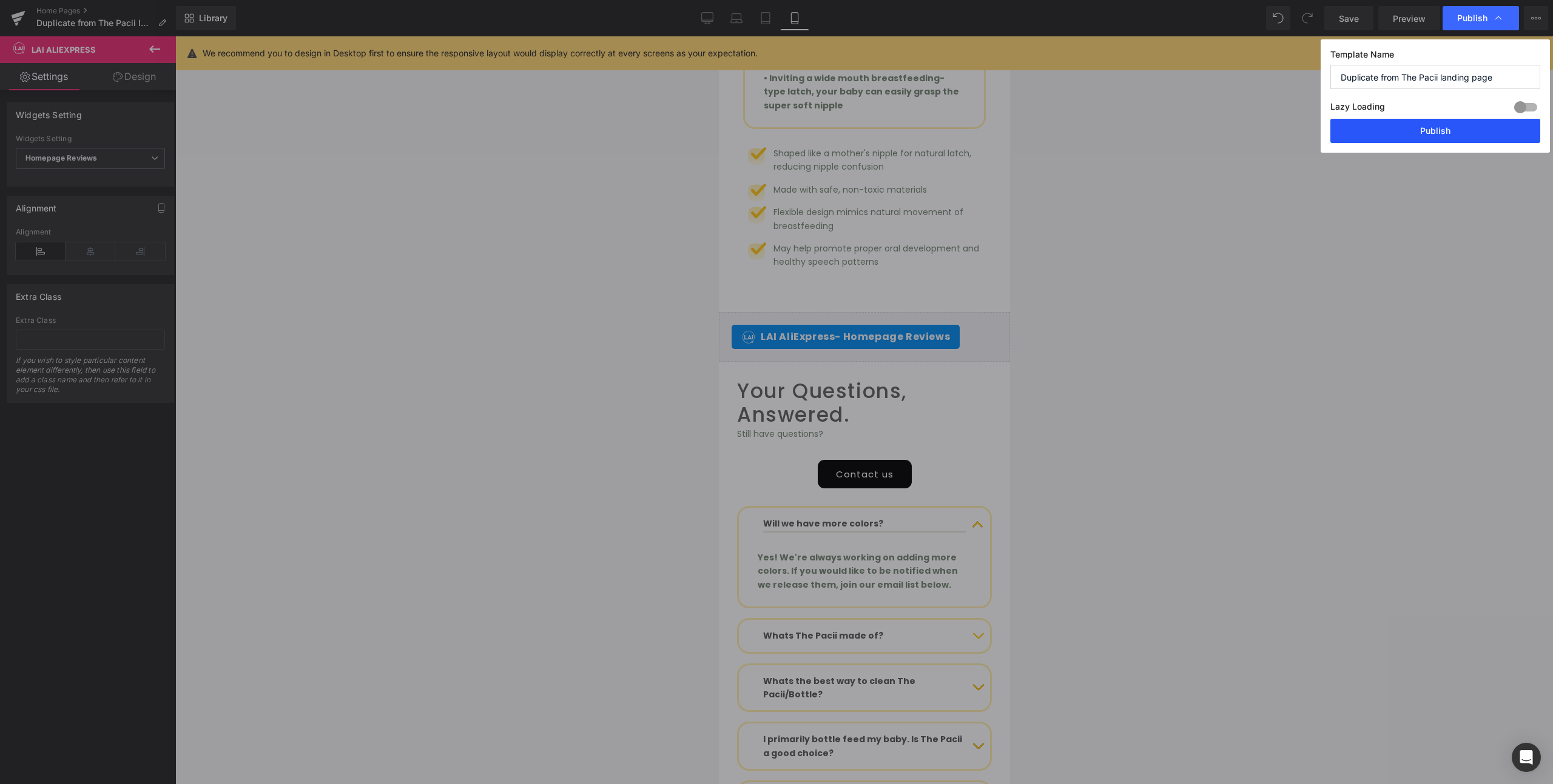
click at [1443, 137] on button "Publish" at bounding box center [1434, 131] width 210 height 24
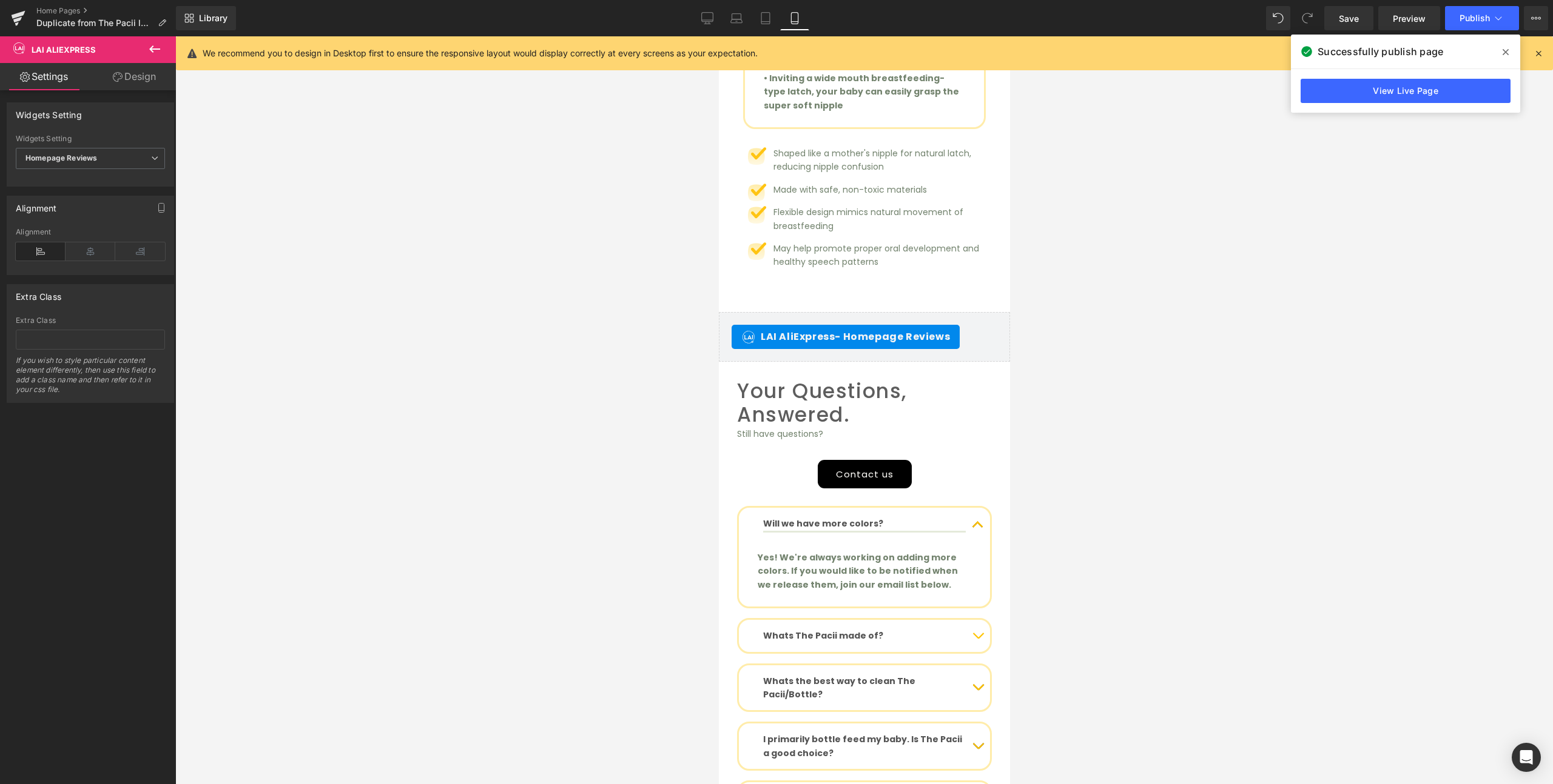
click at [1509, 47] on span at bounding box center [1505, 52] width 20 height 20
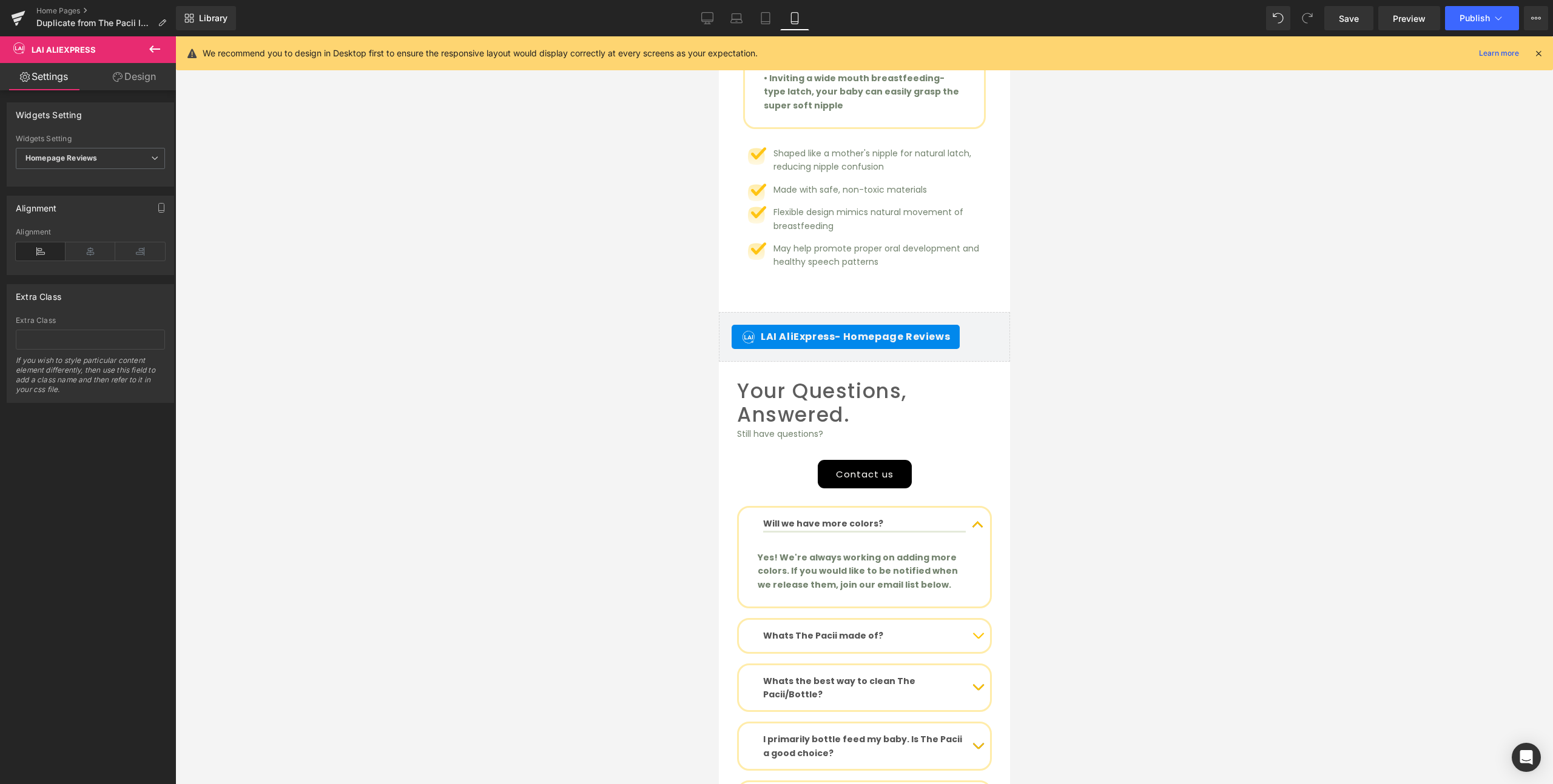
click at [1539, 55] on icon at bounding box center [1539, 54] width 11 height 11
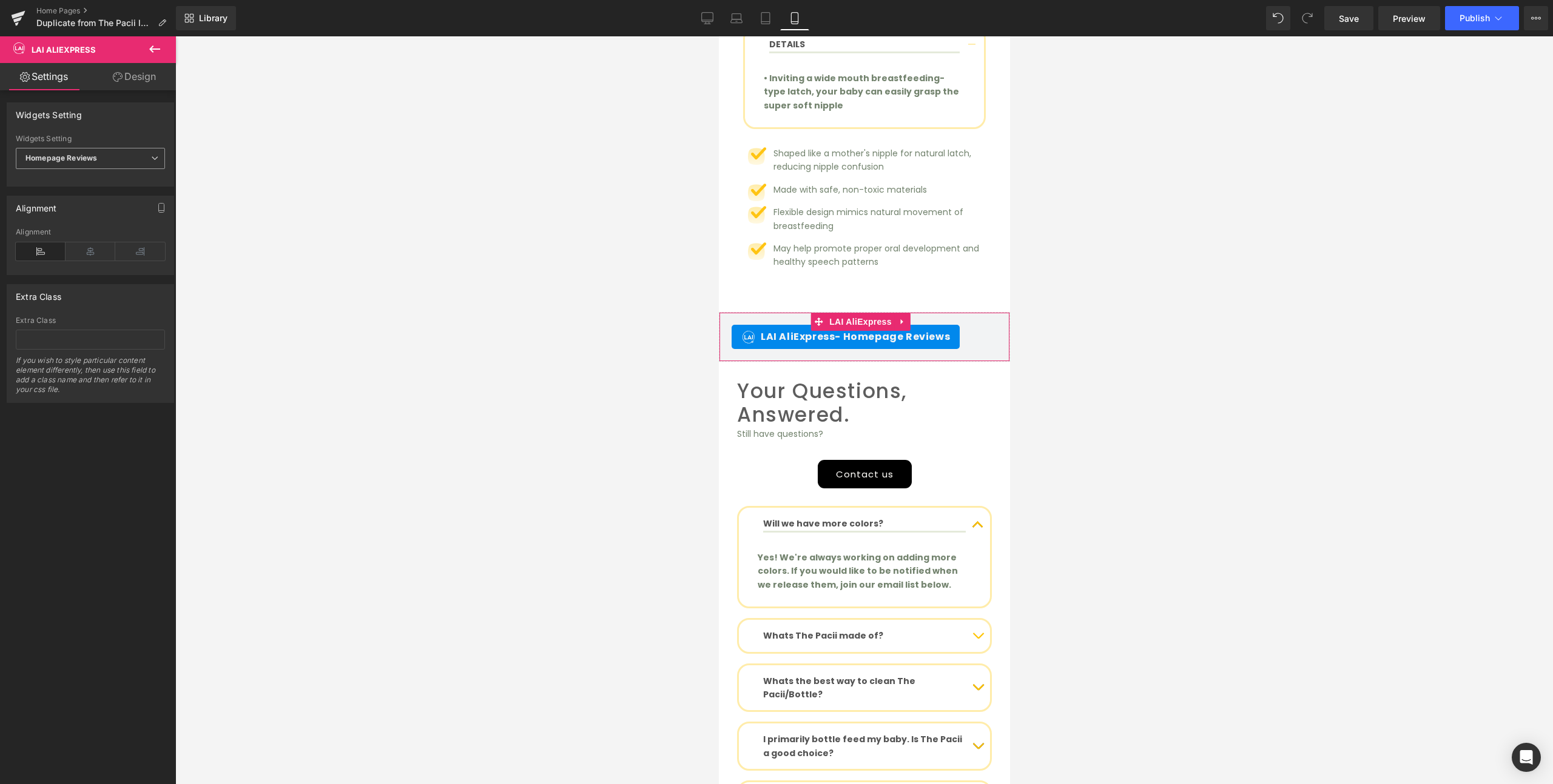
click at [116, 155] on span "Homepage Reviews" at bounding box center [90, 158] width 150 height 22
click at [68, 176] on div "Review Widget" at bounding box center [60, 180] width 53 height 8
click at [1479, 18] on span "Publish" at bounding box center [1475, 18] width 30 height 9
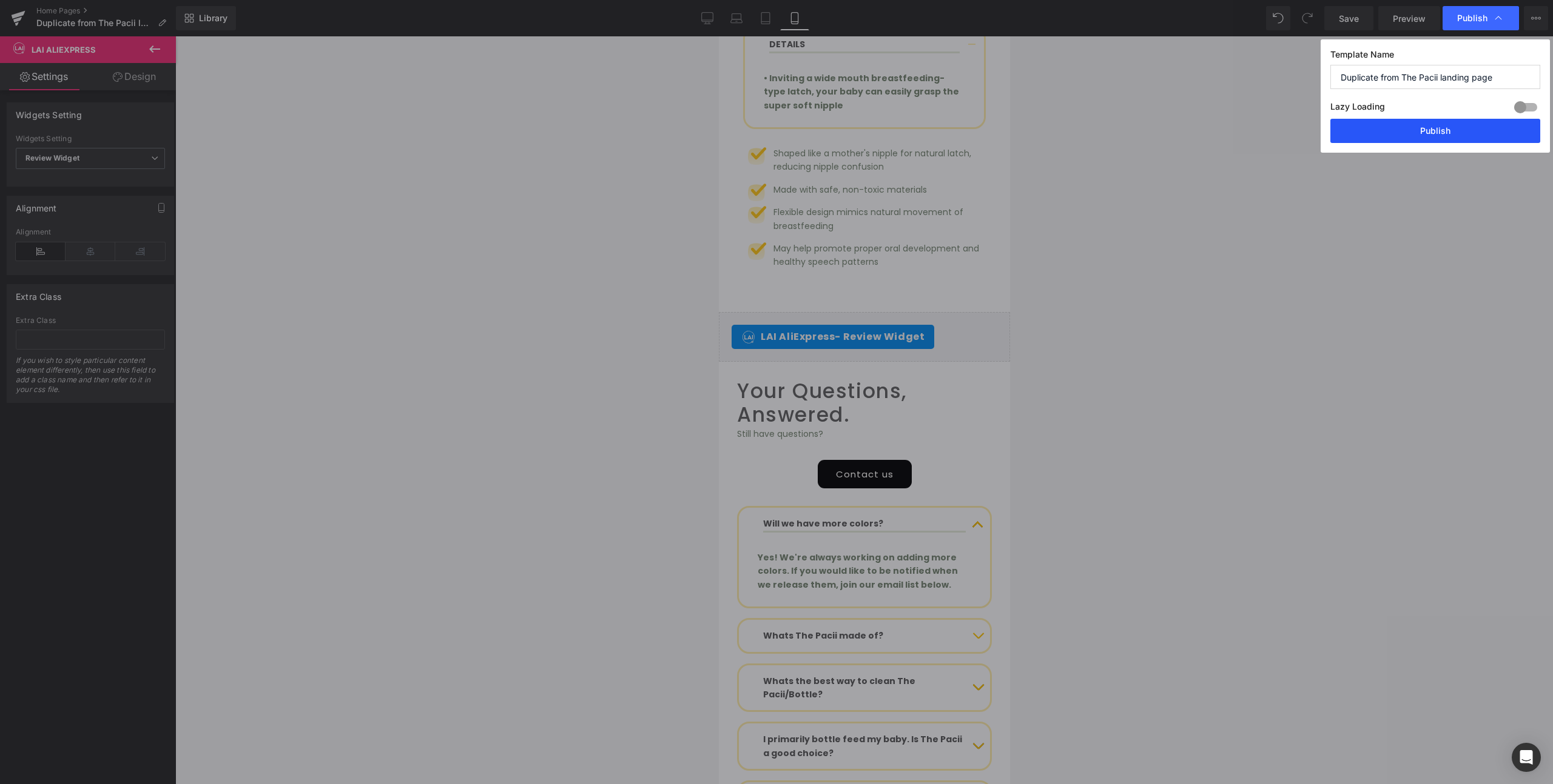
click at [1408, 130] on button "Publish" at bounding box center [1434, 131] width 210 height 24
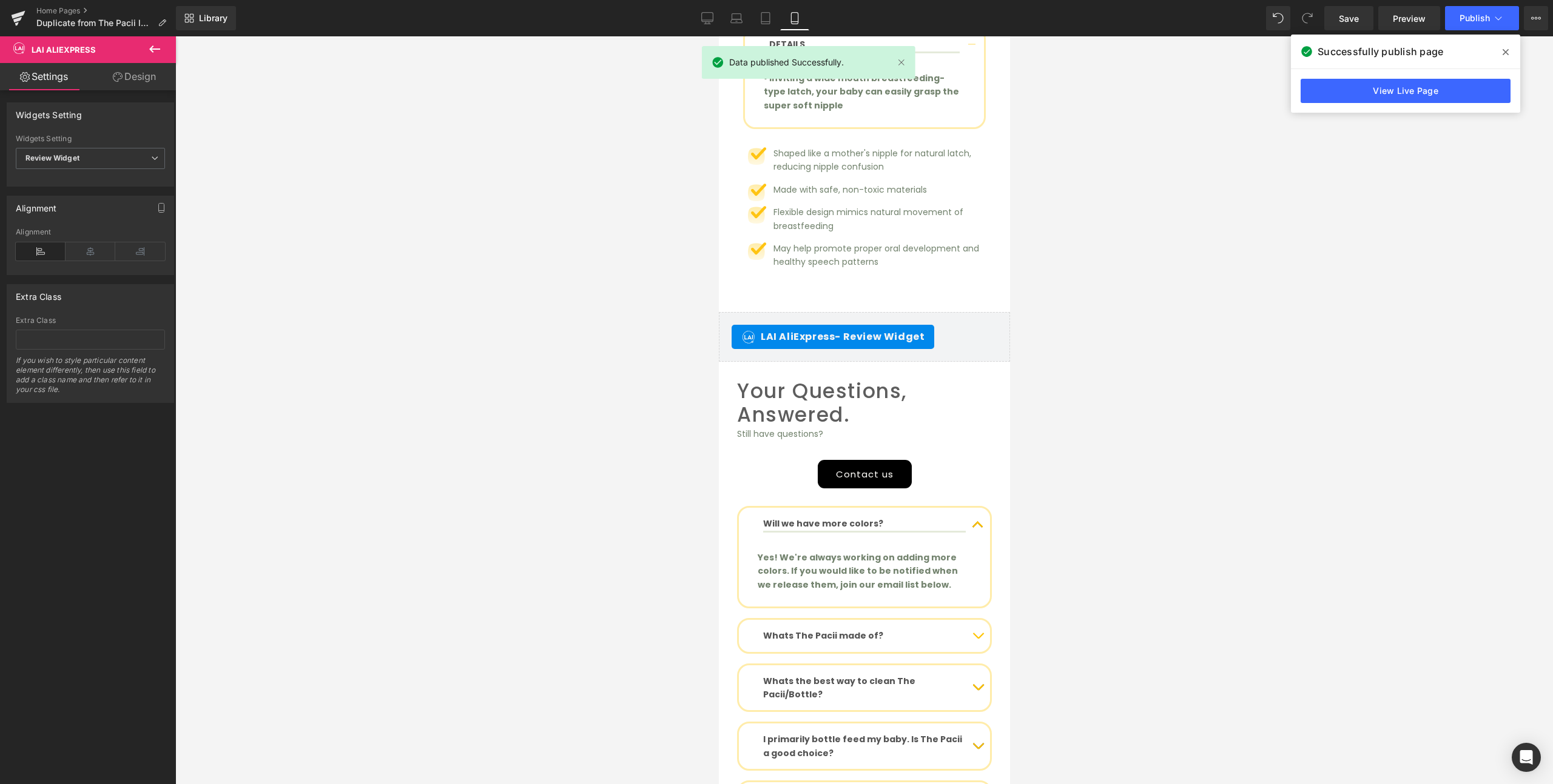
click at [1500, 45] on span at bounding box center [1505, 52] width 20 height 20
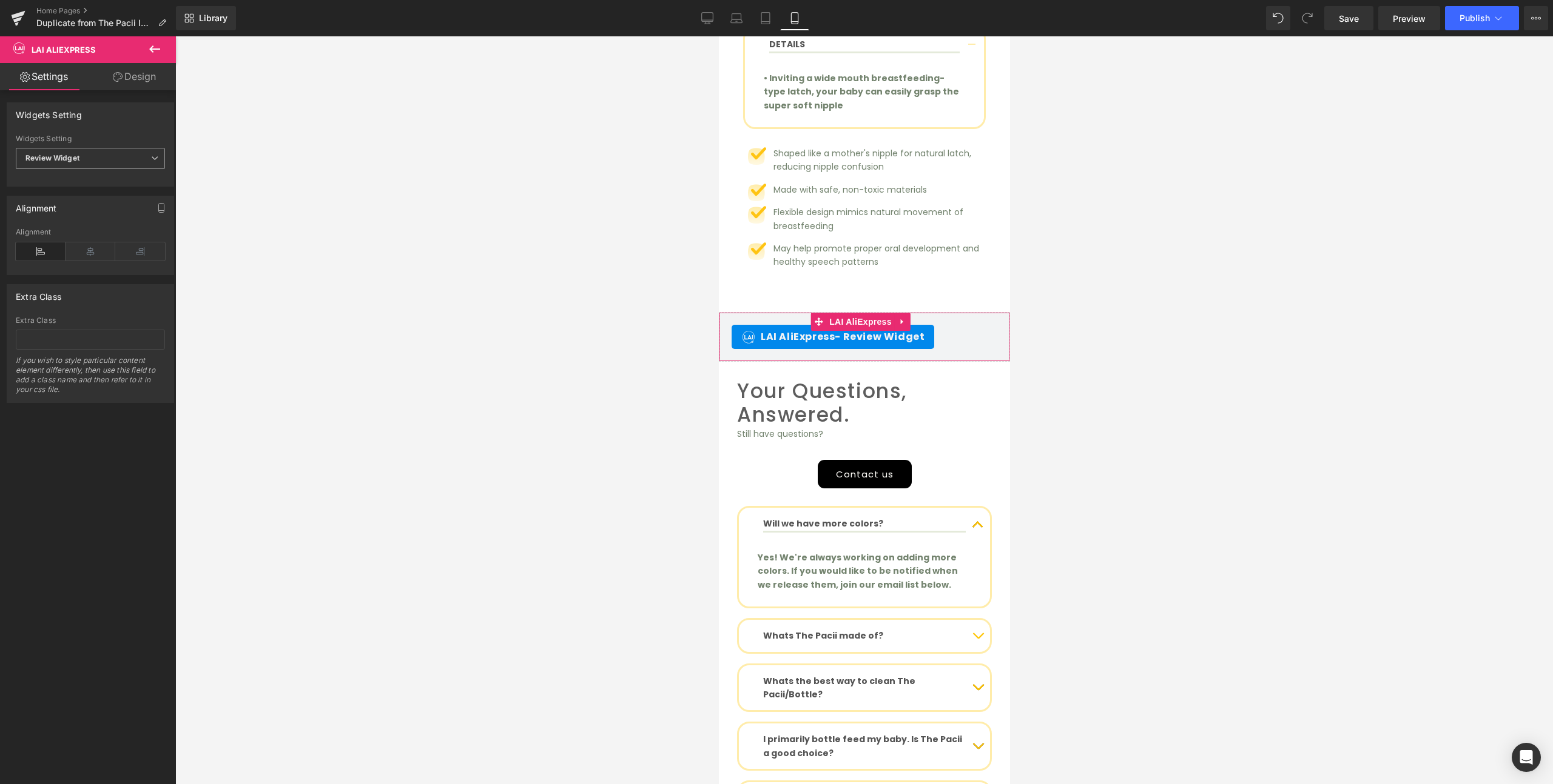
click at [81, 162] on span "Review Widget" at bounding box center [90, 158] width 150 height 22
click at [49, 221] on li "Happy Customer Reviews" at bounding box center [87, 216] width 144 height 18
click at [1468, 13] on span "Publish" at bounding box center [1475, 18] width 30 height 9
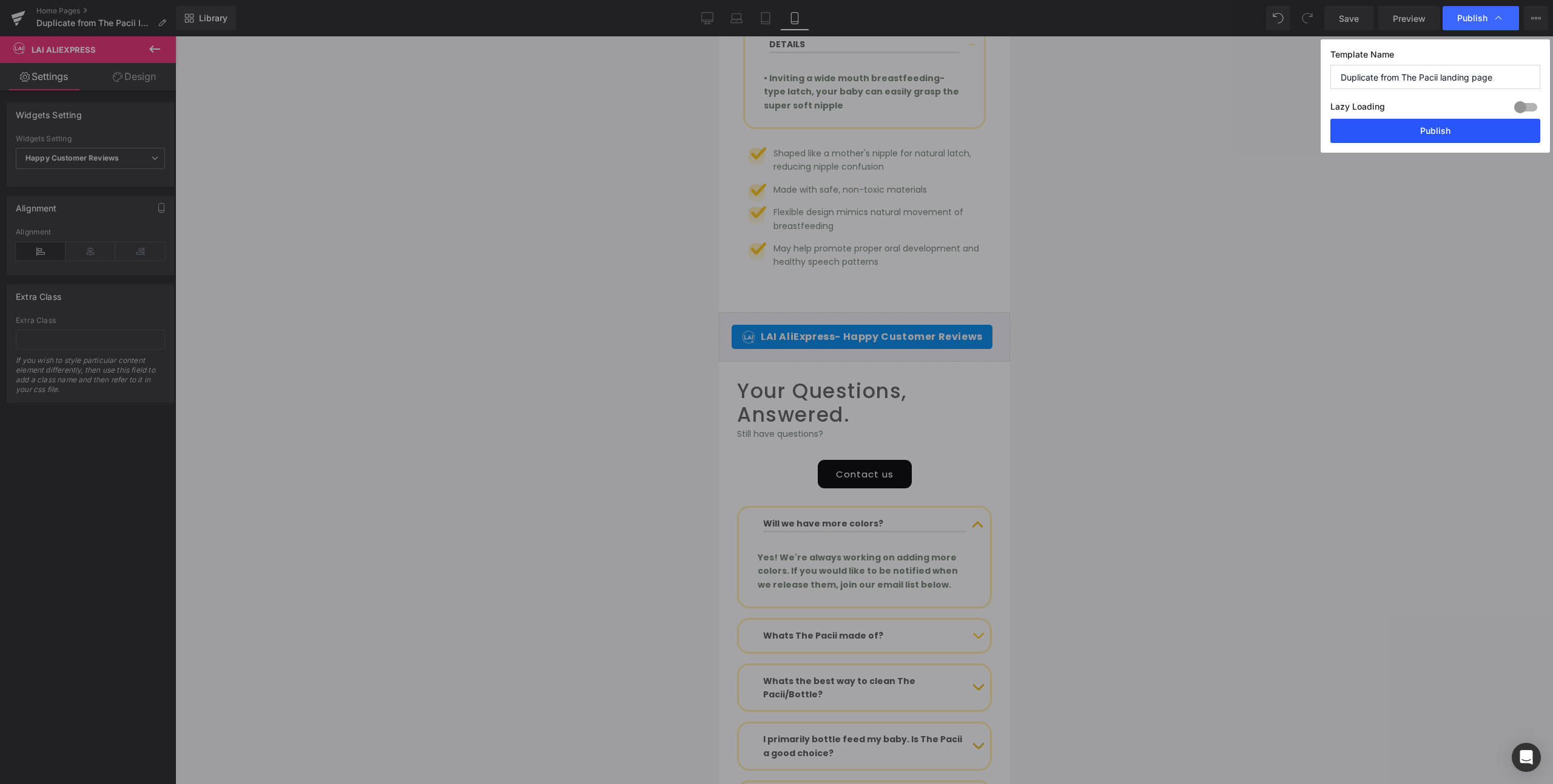
click at [1427, 141] on button "Publish" at bounding box center [1434, 131] width 210 height 24
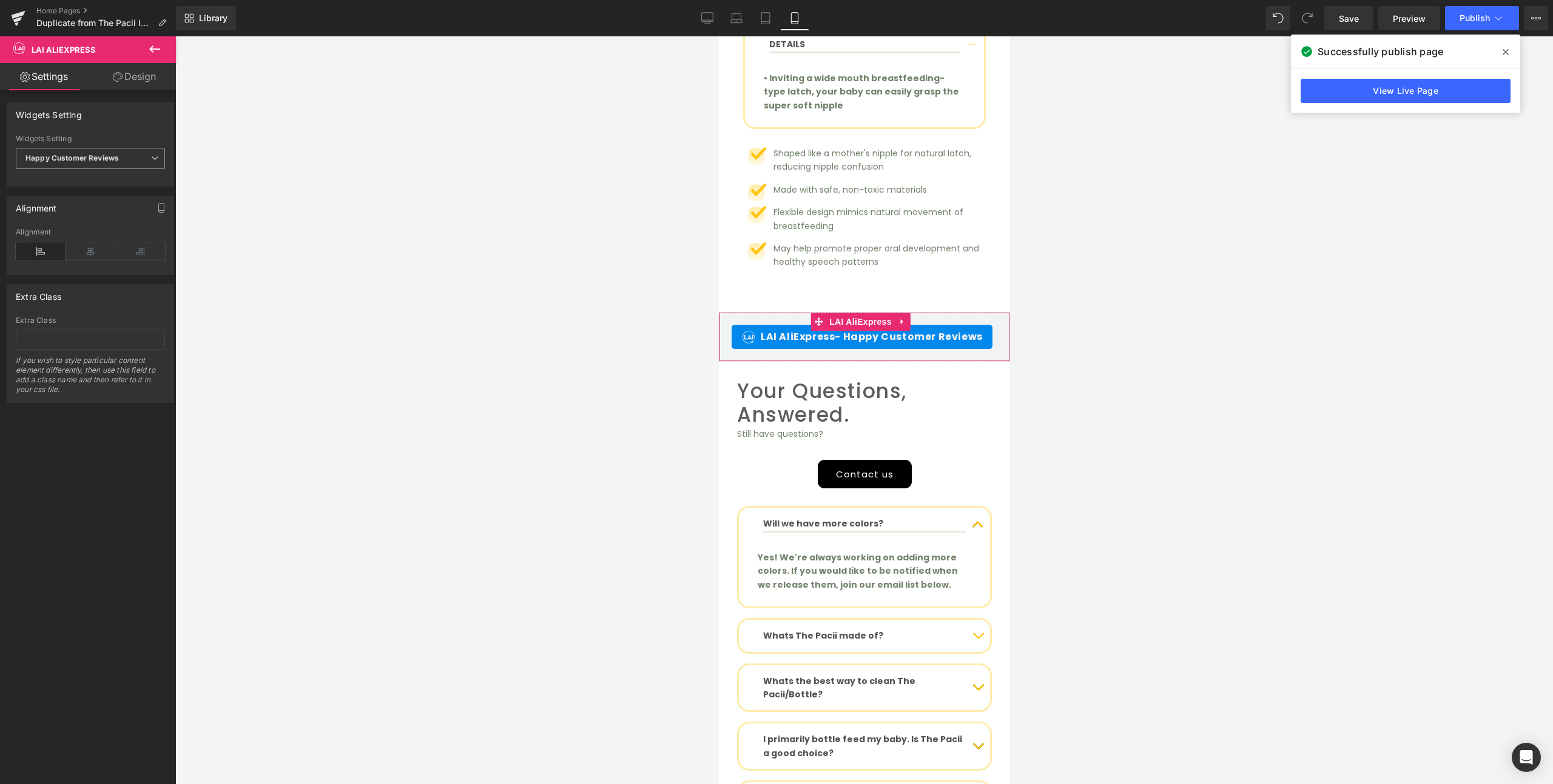
click at [97, 158] on b "Happy Customer Reviews" at bounding box center [71, 158] width 93 height 9
click at [93, 179] on li "Review Widget" at bounding box center [87, 180] width 144 height 18
click at [1466, 20] on span "Publish" at bounding box center [1475, 18] width 30 height 9
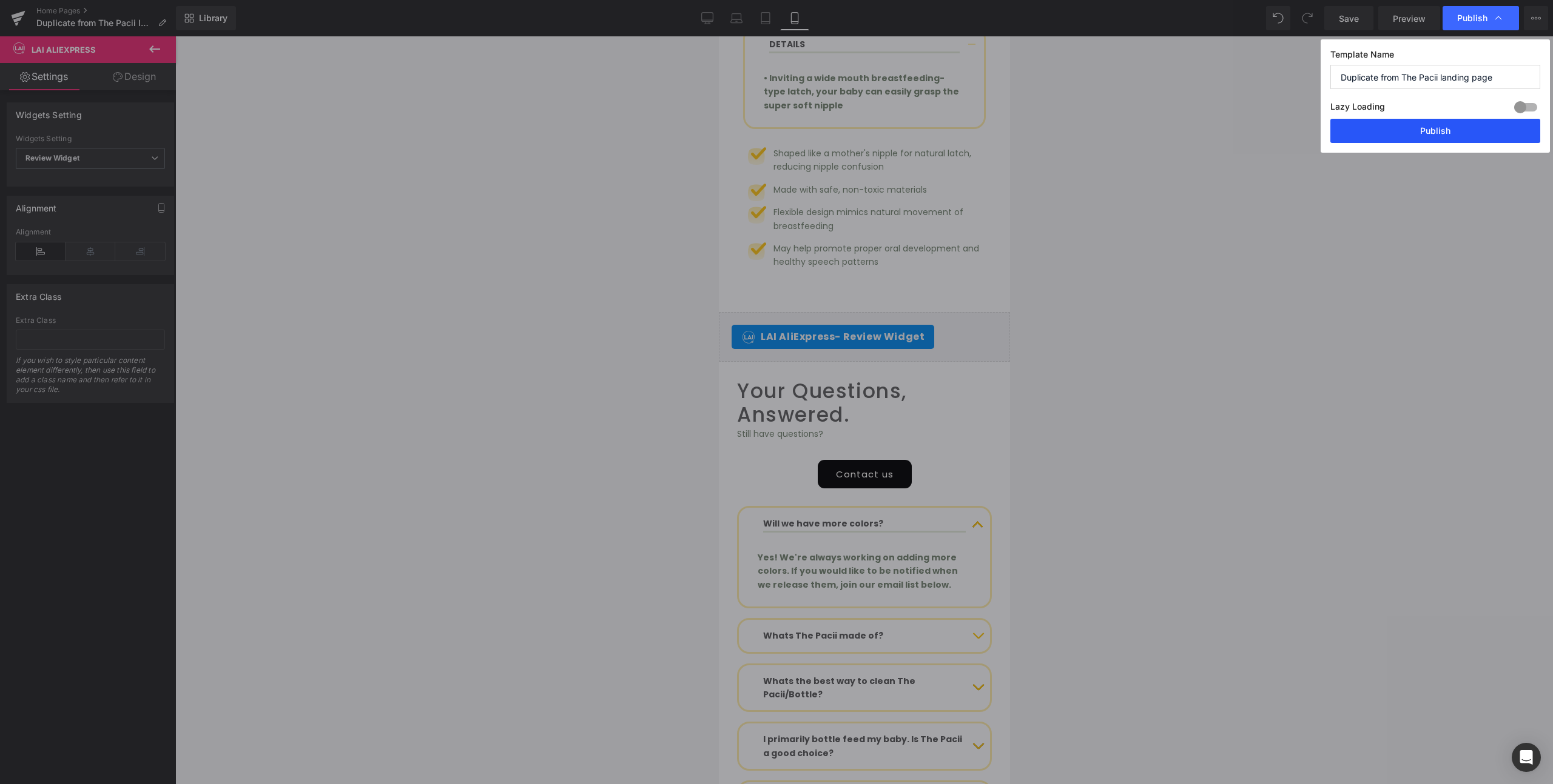
click at [1460, 131] on button "Publish" at bounding box center [1434, 131] width 210 height 24
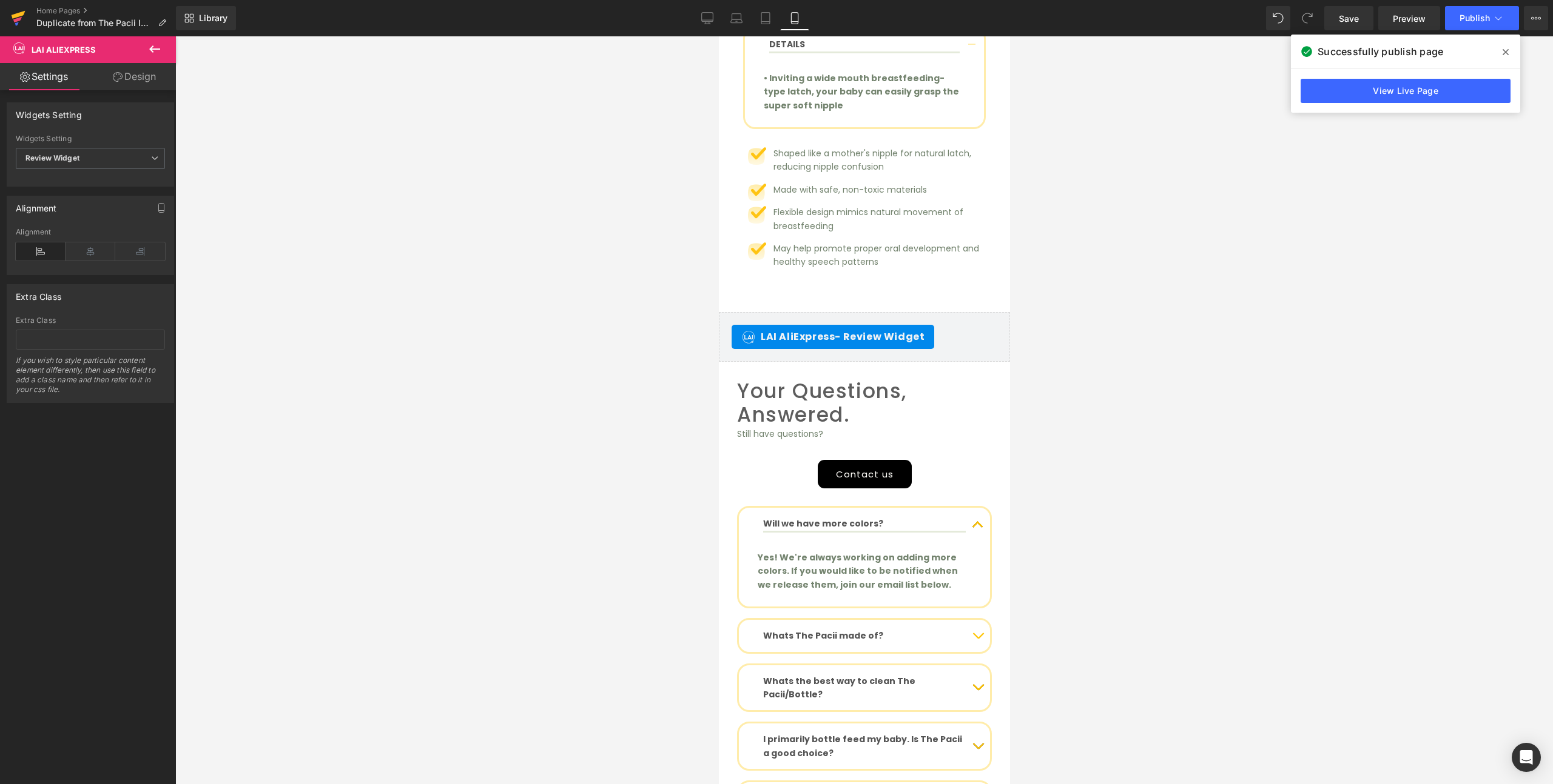
click at [13, 13] on icon at bounding box center [18, 18] width 14 height 30
